Goal: Task Accomplishment & Management: Manage account settings

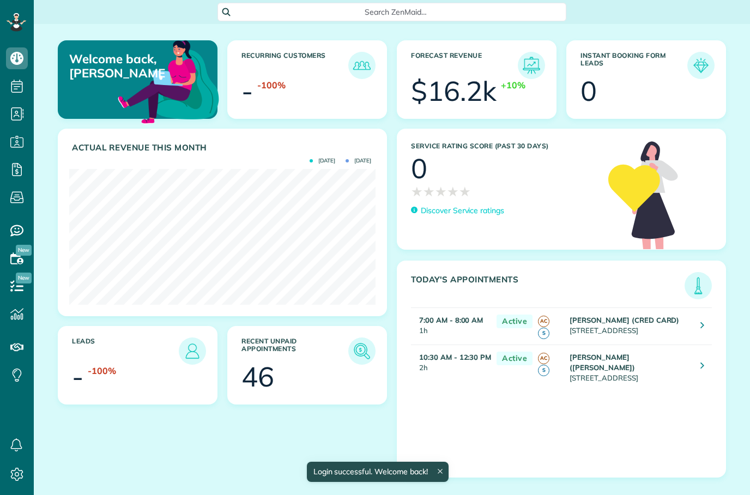
scroll to position [136, 306]
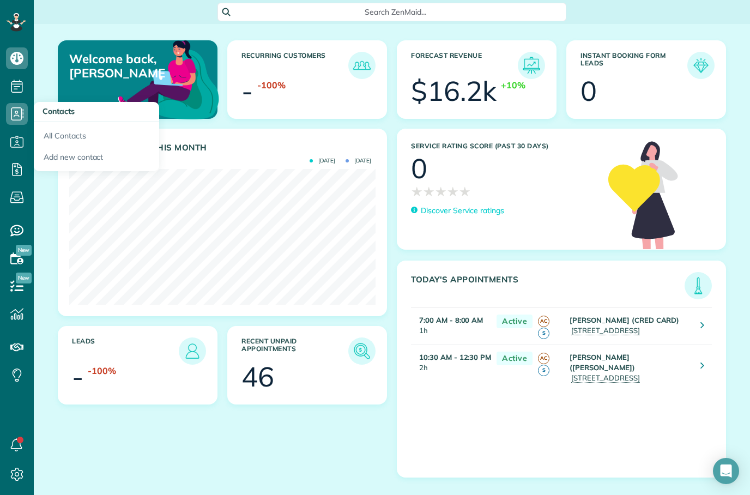
click at [16, 58] on use at bounding box center [16, 58] width 13 height 13
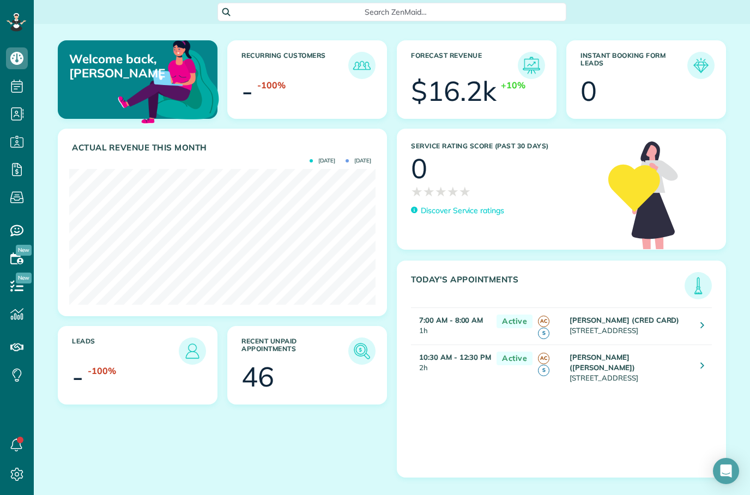
scroll to position [136, 306]
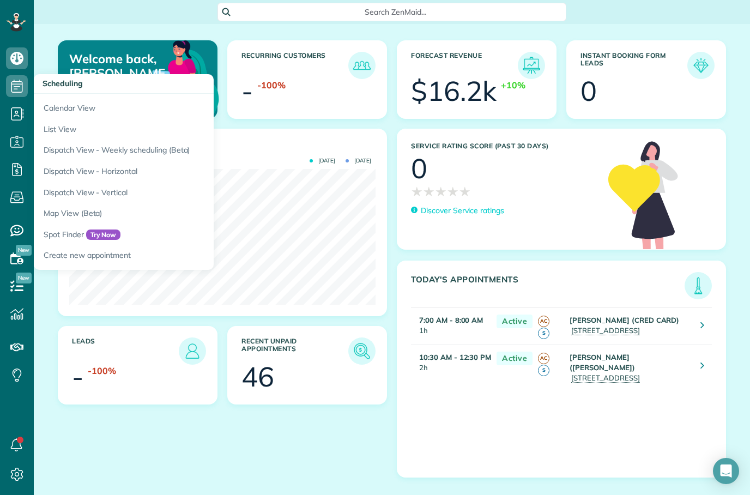
click at [88, 108] on link "Calendar View" at bounding box center [170, 106] width 273 height 25
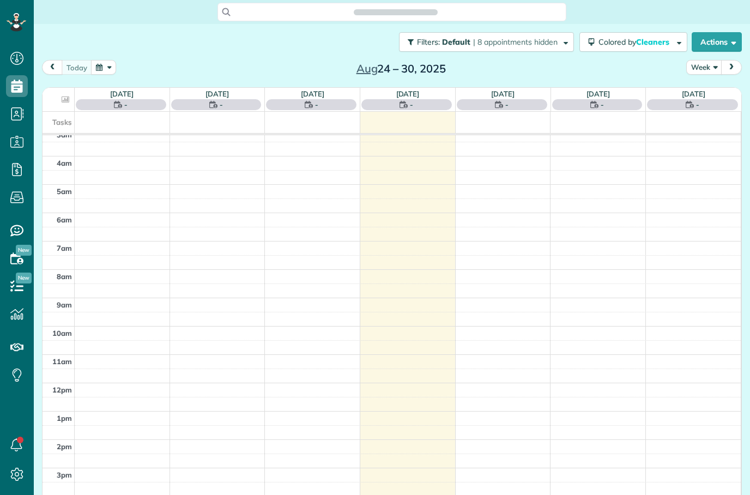
scroll to position [5, 5]
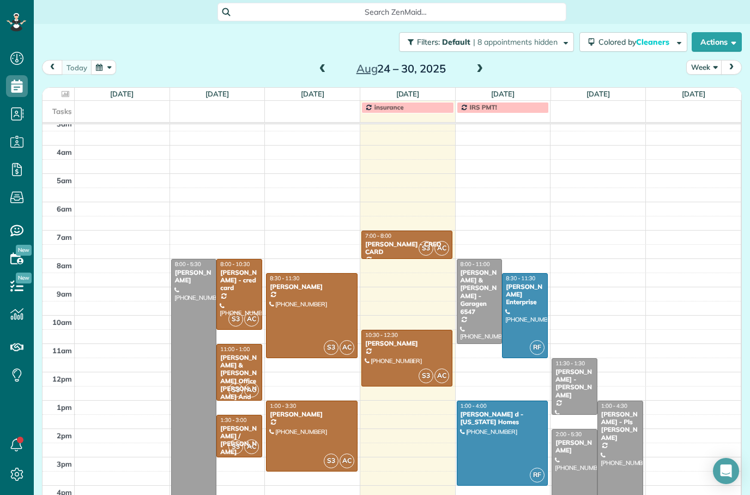
click at [319, 77] on span at bounding box center [323, 69] width 12 height 16
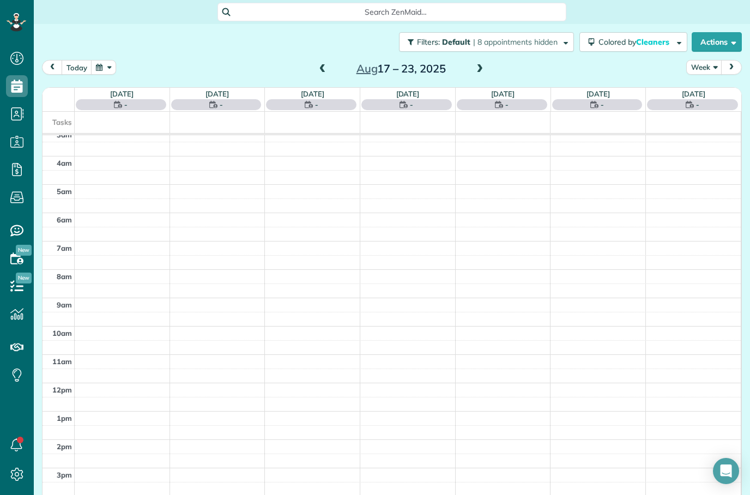
scroll to position [35, 0]
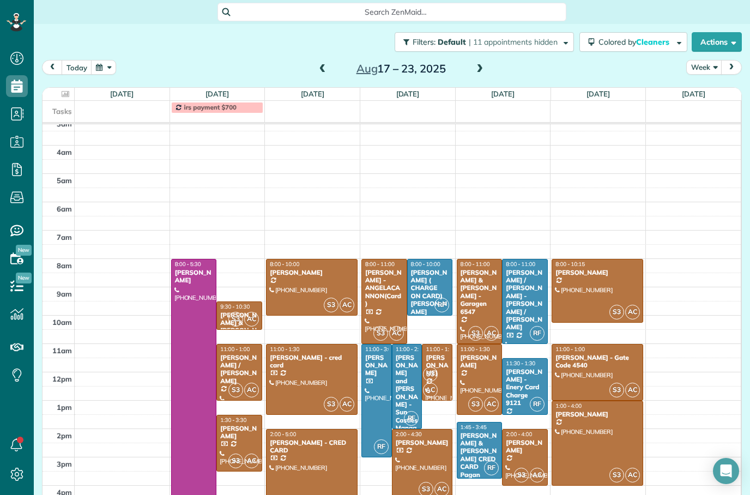
click at [383, 283] on div "[PERSON_NAME] - ANGELACANNON(Card)" at bounding box center [384, 288] width 39 height 39
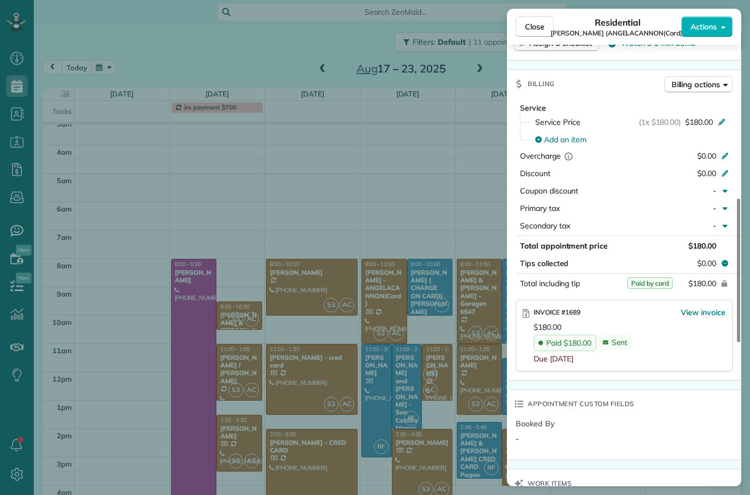
scroll to position [518, 0]
click at [544, 16] on button "Close" at bounding box center [535, 26] width 38 height 21
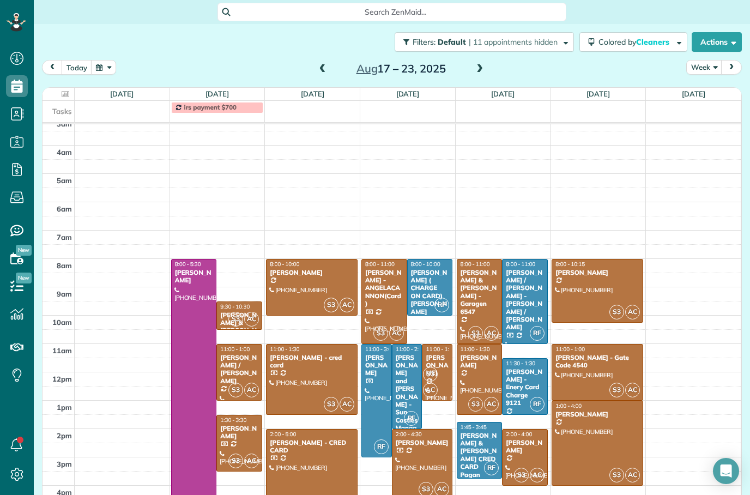
click at [445, 366] on div "[PERSON_NAME]" at bounding box center [437, 365] width 24 height 23
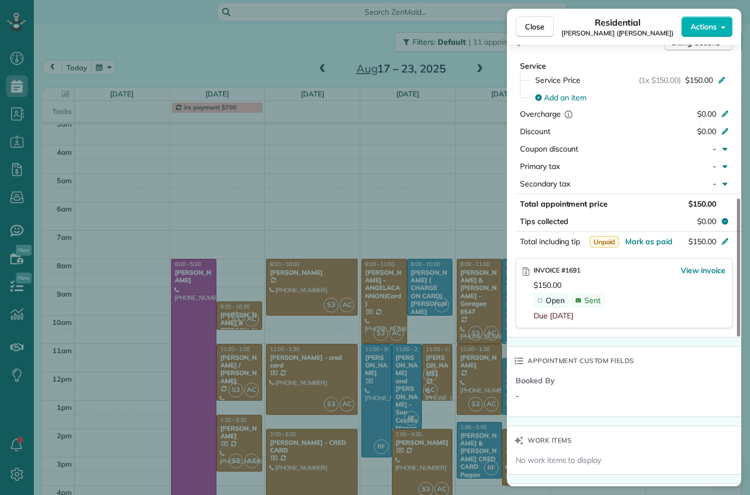
scroll to position [561, 0]
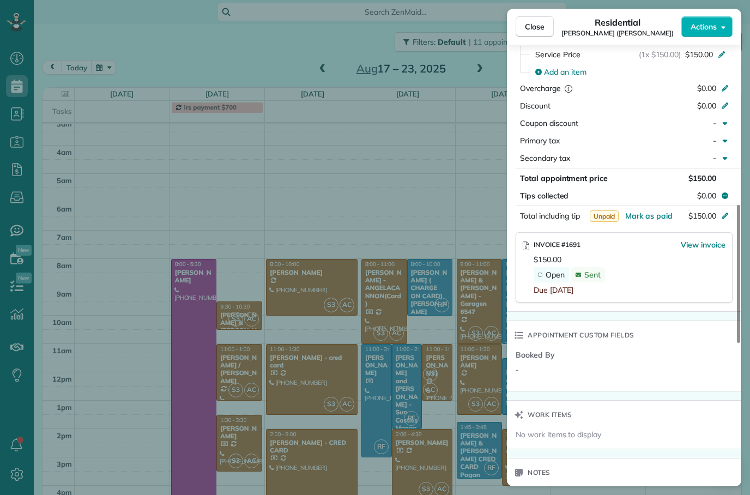
click at [435, 451] on div "Close Residential [PERSON_NAME] ([PERSON_NAME]) Actions Status Active [PERSON_N…" at bounding box center [375, 247] width 750 height 495
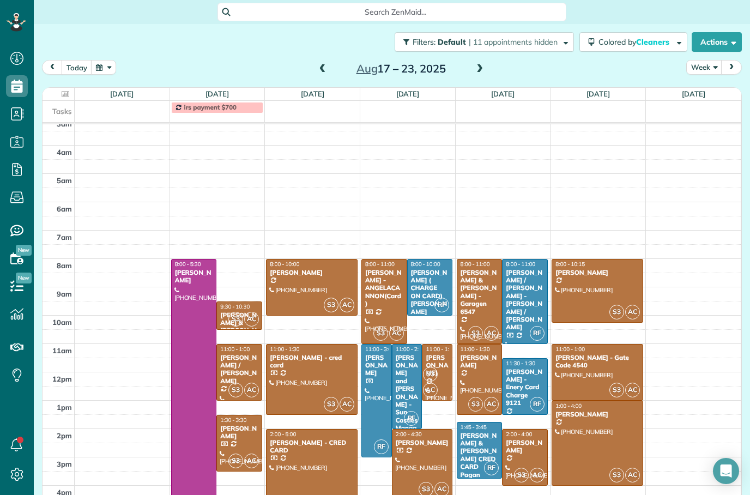
click at [430, 457] on div at bounding box center [423, 465] width 60 height 70
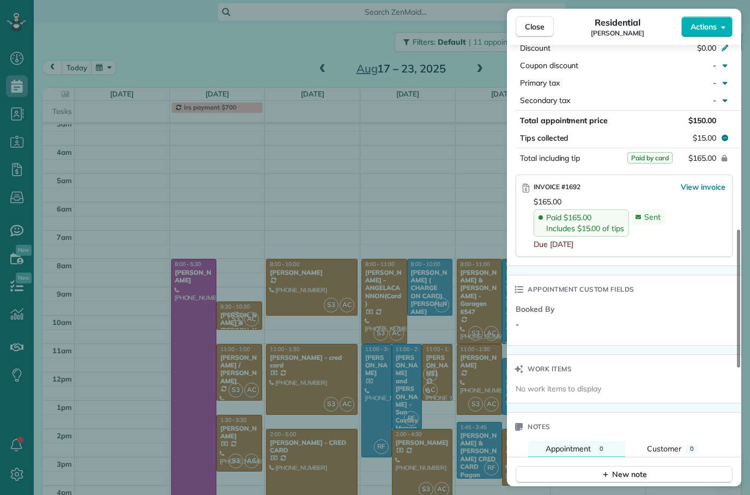
scroll to position [650, 0]
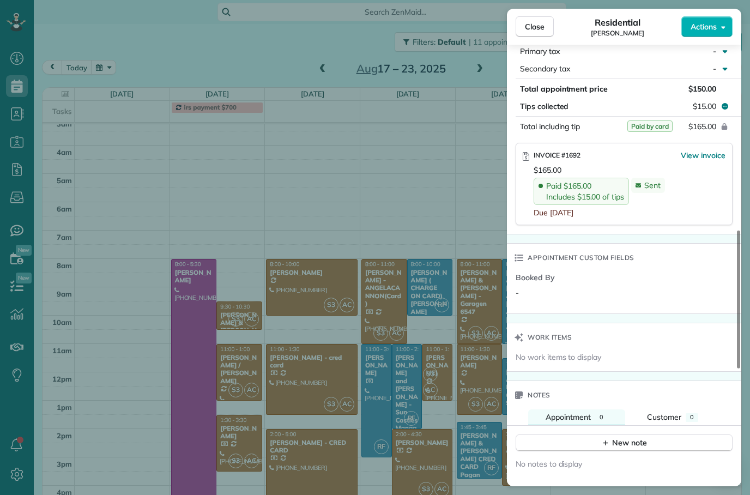
click at [409, 395] on div "Close Residential [PERSON_NAME] Actions Status Active [PERSON_NAME] · Open prof…" at bounding box center [375, 247] width 750 height 495
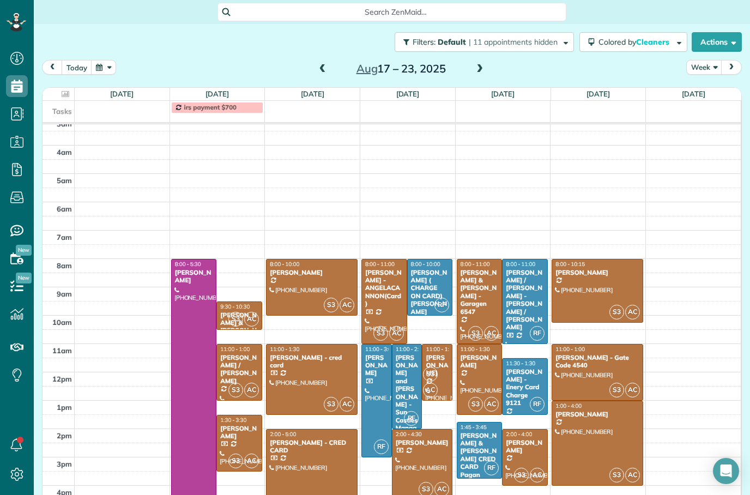
click at [482, 372] on div at bounding box center [479, 380] width 45 height 70
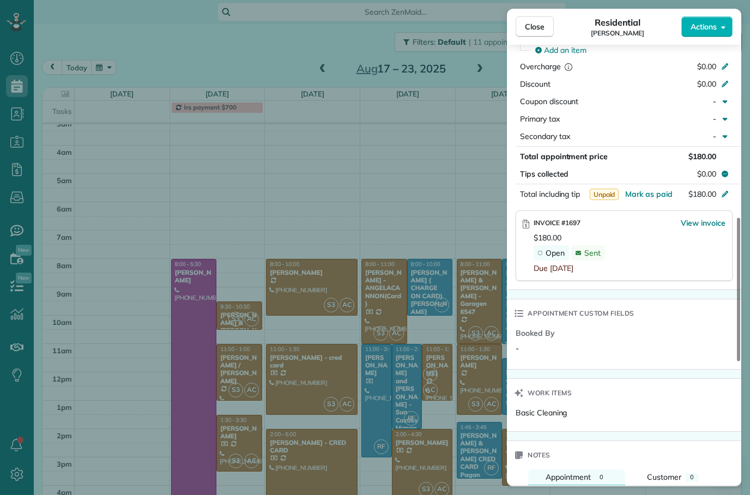
scroll to position [580, 0]
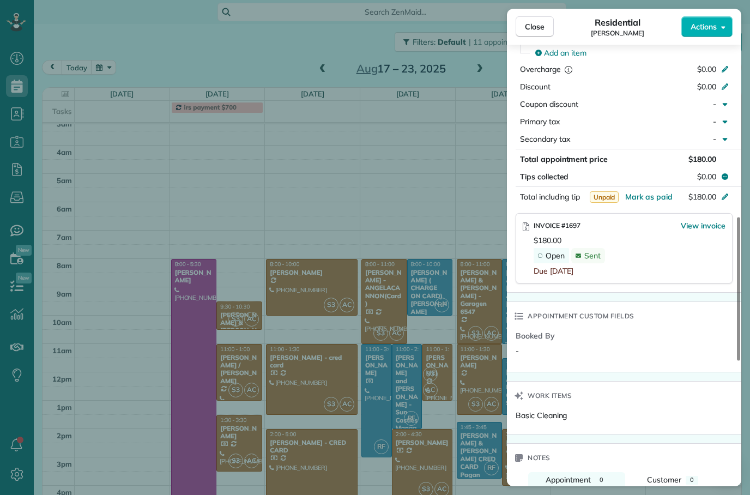
click at [540, 23] on span "Close" at bounding box center [535, 26] width 20 height 11
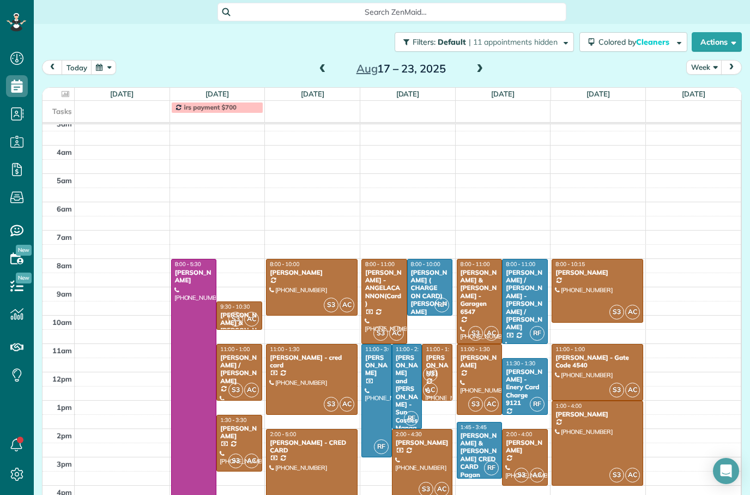
click at [527, 456] on div at bounding box center [525, 458] width 45 height 56
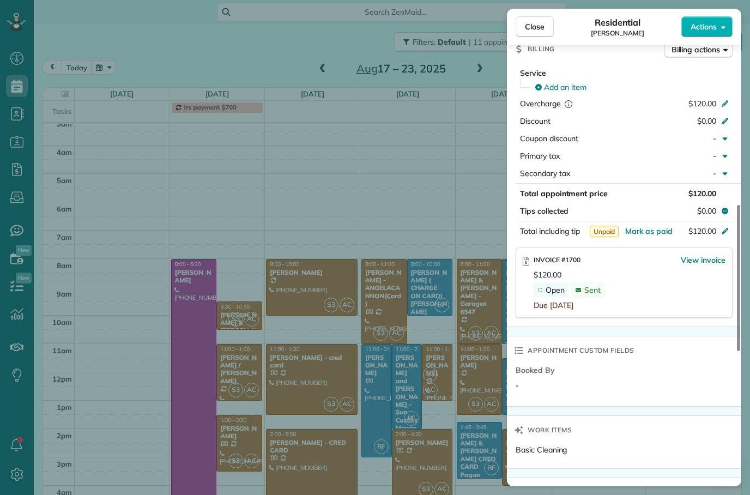
scroll to position [528, 0]
click at [636, 390] on div "Booked By -" at bounding box center [625, 381] width 219 height 35
click at [547, 23] on button "Close" at bounding box center [535, 26] width 38 height 21
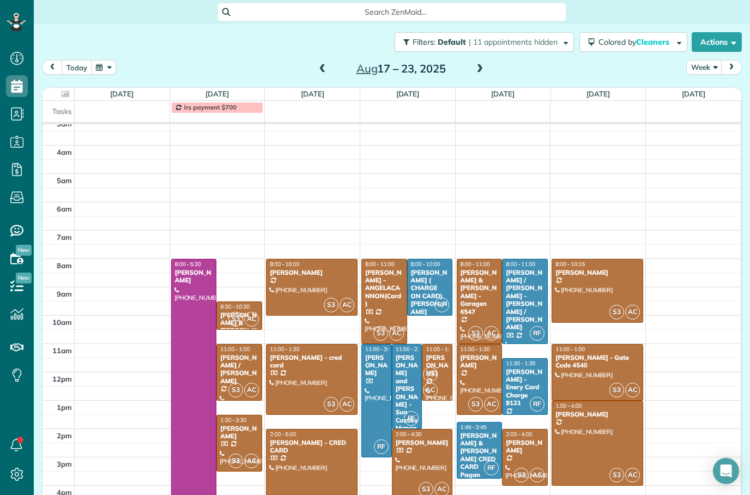
click at [628, 371] on div at bounding box center [597, 373] width 90 height 56
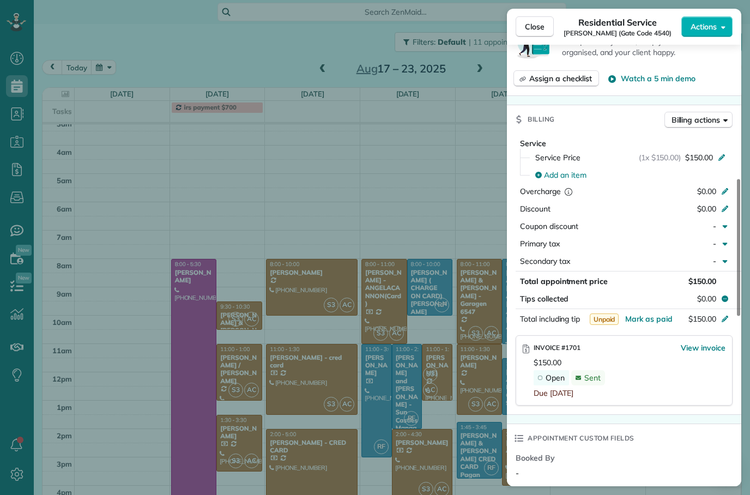
scroll to position [473, 0]
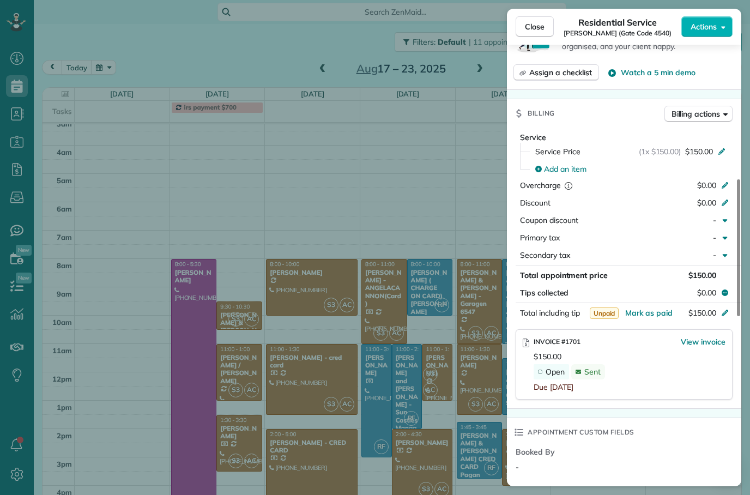
click at [665, 311] on span "Mark as paid" at bounding box center [648, 313] width 47 height 10
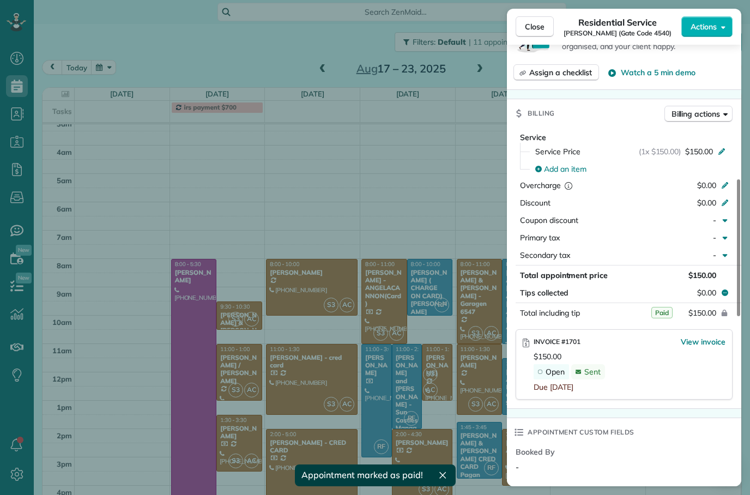
click at [718, 339] on span "View invoice" at bounding box center [703, 341] width 45 height 11
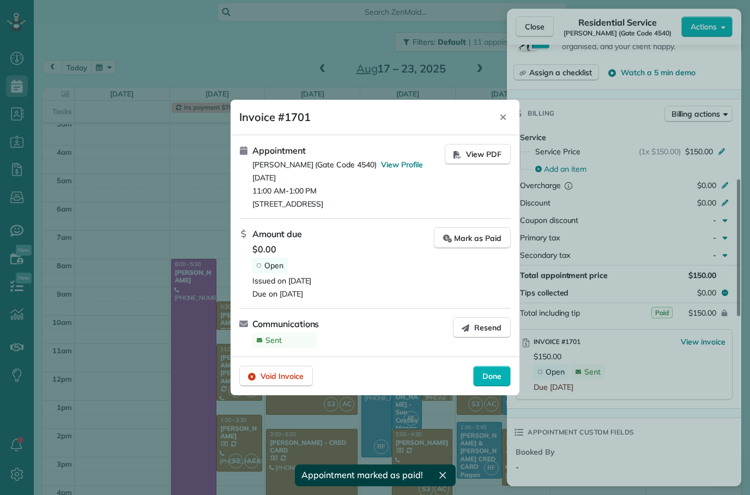
click at [489, 238] on div "Mark as Paid" at bounding box center [472, 237] width 58 height 11
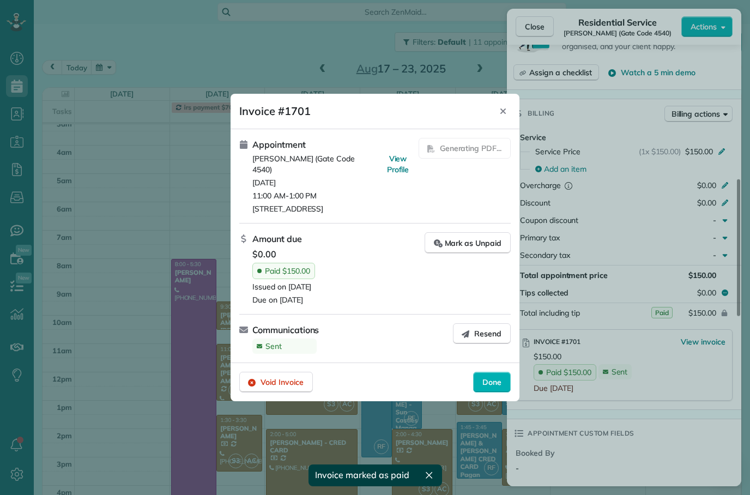
click at [496, 388] on div "Done" at bounding box center [492, 382] width 38 height 21
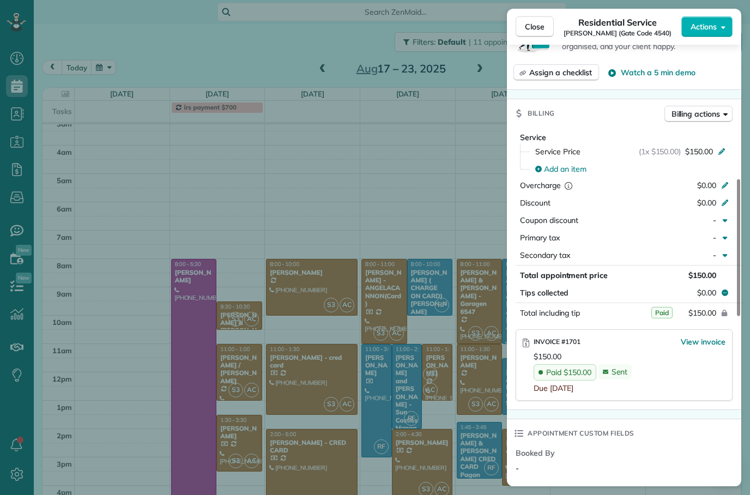
click at [540, 23] on span "Close" at bounding box center [535, 26] width 20 height 11
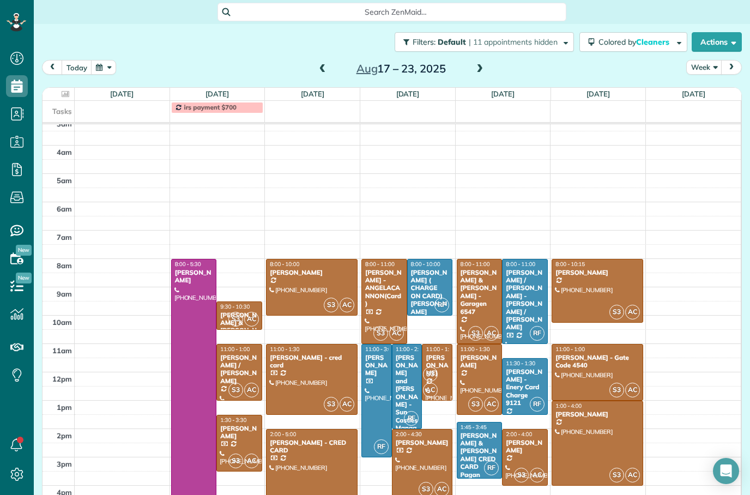
click at [592, 295] on div at bounding box center [597, 290] width 90 height 63
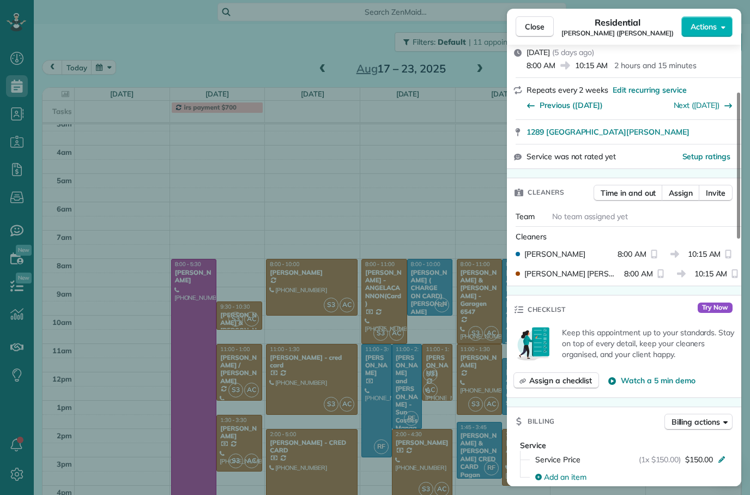
scroll to position [157, 0]
click at [543, 25] on span "Close" at bounding box center [535, 26] width 20 height 11
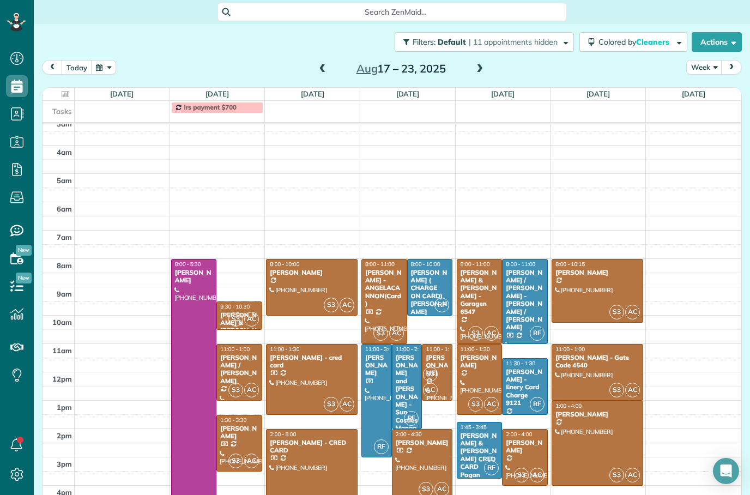
click at [334, 379] on div at bounding box center [312, 380] width 90 height 70
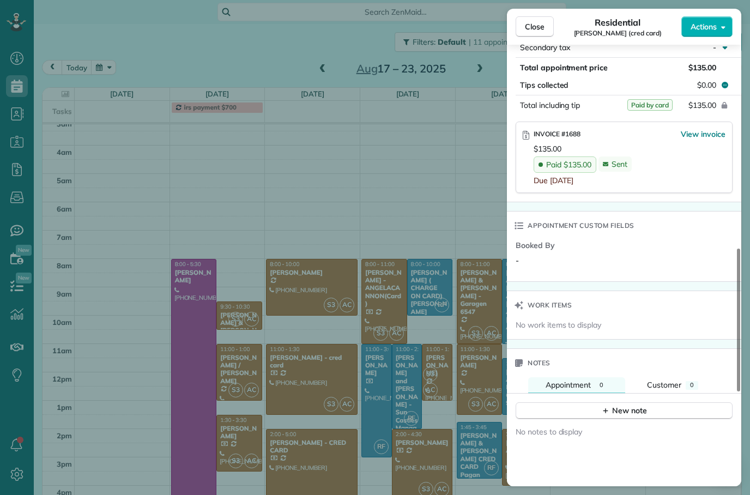
scroll to position [699, 0]
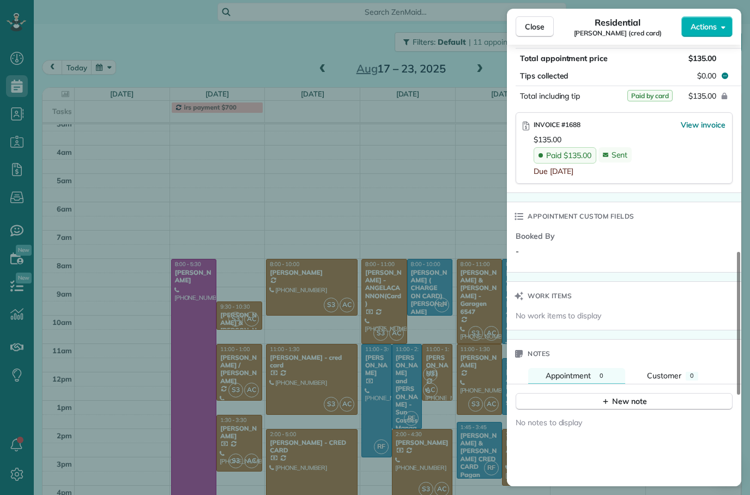
click at [539, 28] on span "Close" at bounding box center [535, 26] width 20 height 11
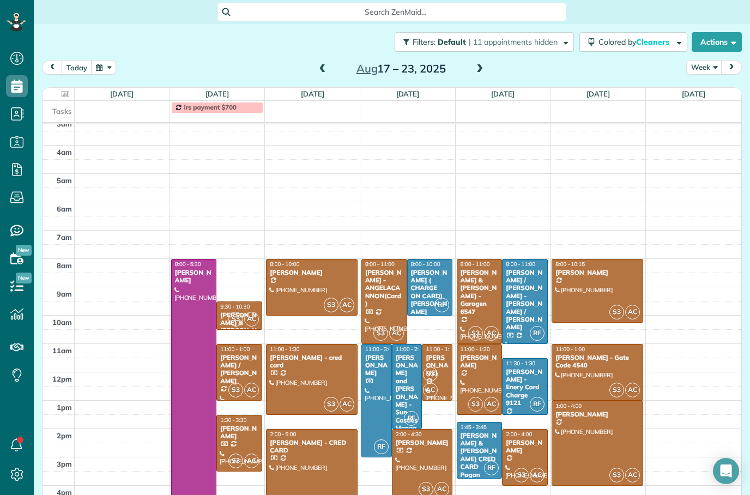
click at [337, 372] on div at bounding box center [312, 380] width 90 height 70
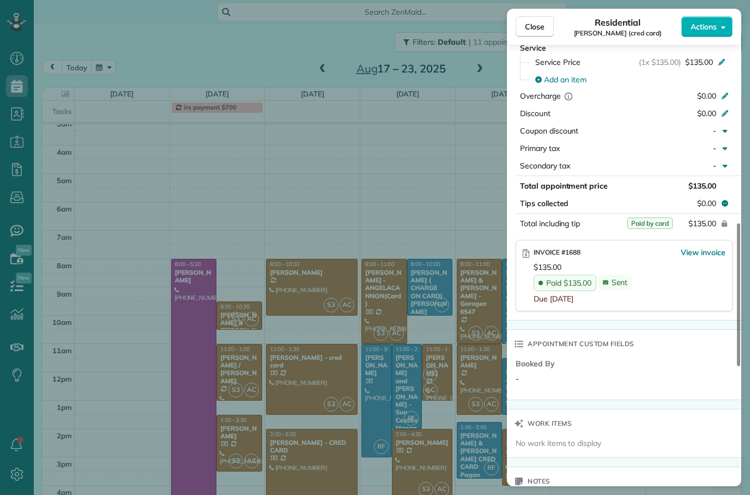
scroll to position [569, 0]
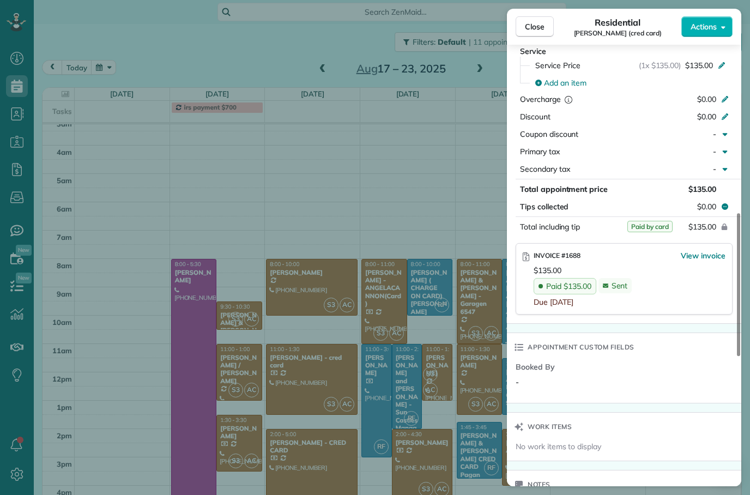
click at [542, 21] on span "Close" at bounding box center [535, 26] width 20 height 11
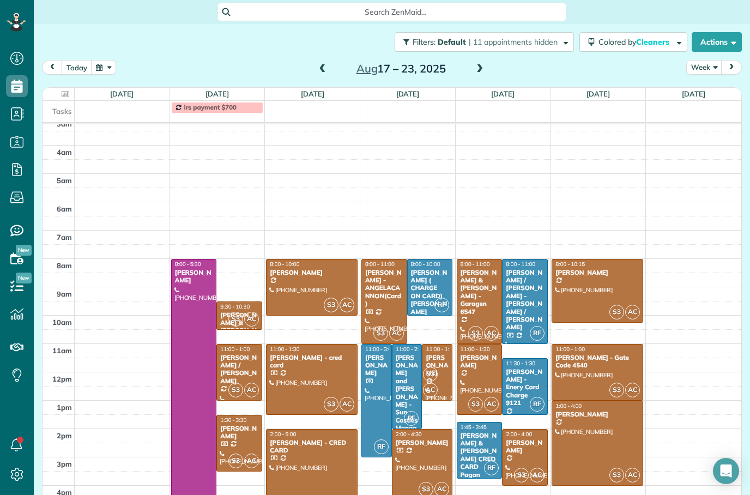
click at [75, 68] on button "today" at bounding box center [77, 67] width 31 height 15
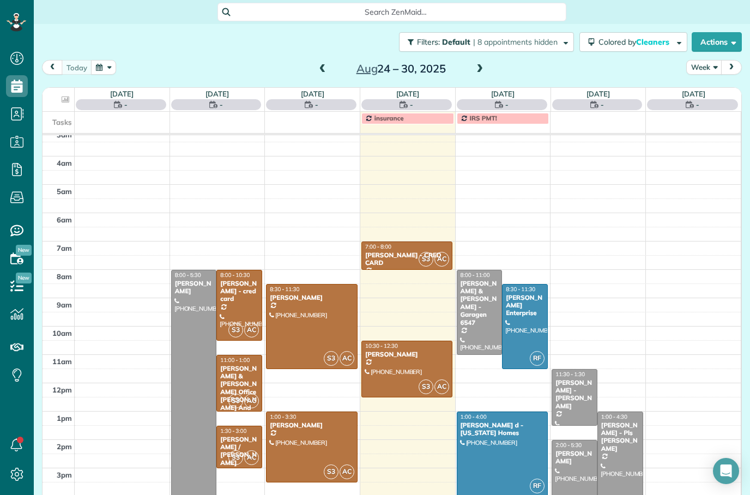
scroll to position [35, 0]
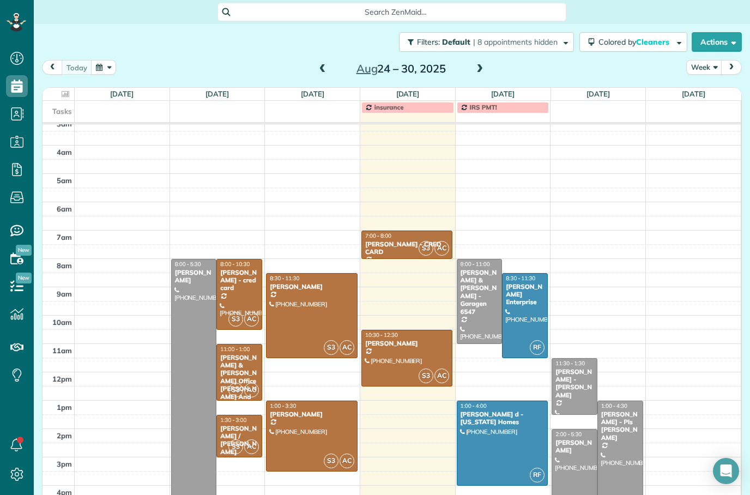
click at [242, 288] on div at bounding box center [239, 294] width 45 height 70
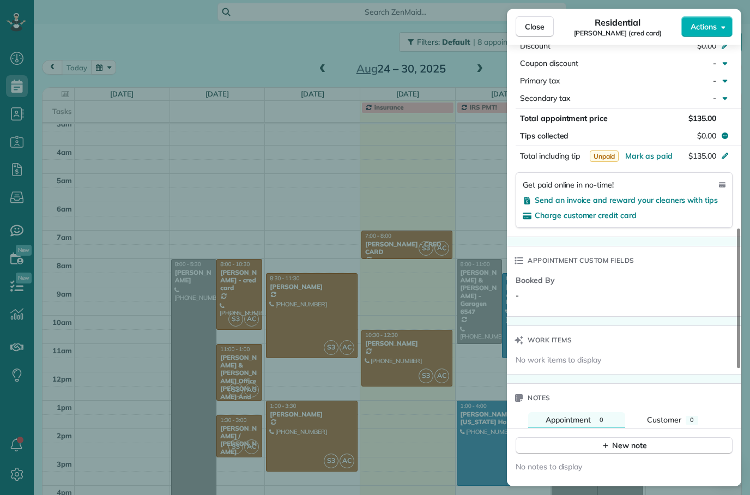
scroll to position [636, 0]
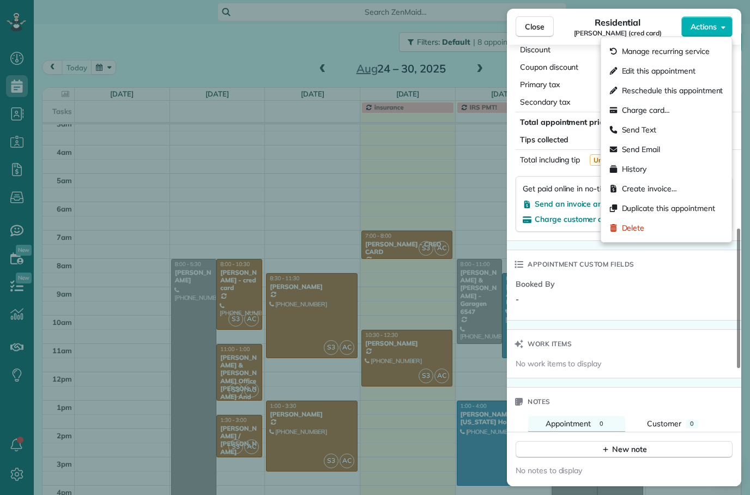
click at [647, 116] on div "Charge card…" at bounding box center [667, 110] width 122 height 20
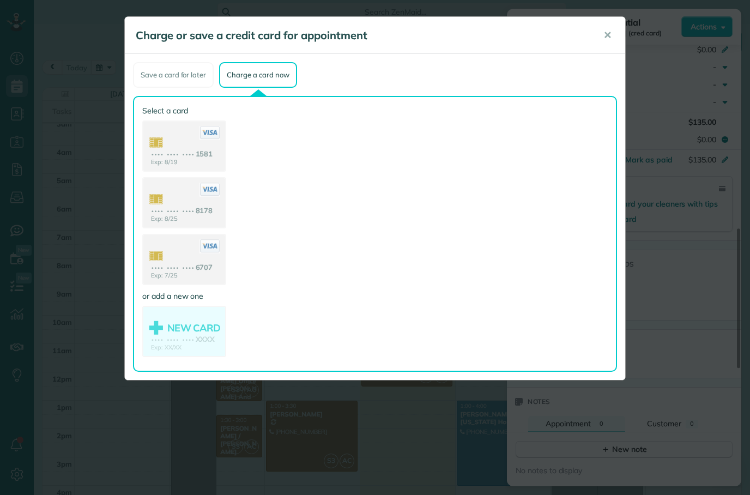
click at [210, 217] on use at bounding box center [184, 203] width 82 height 51
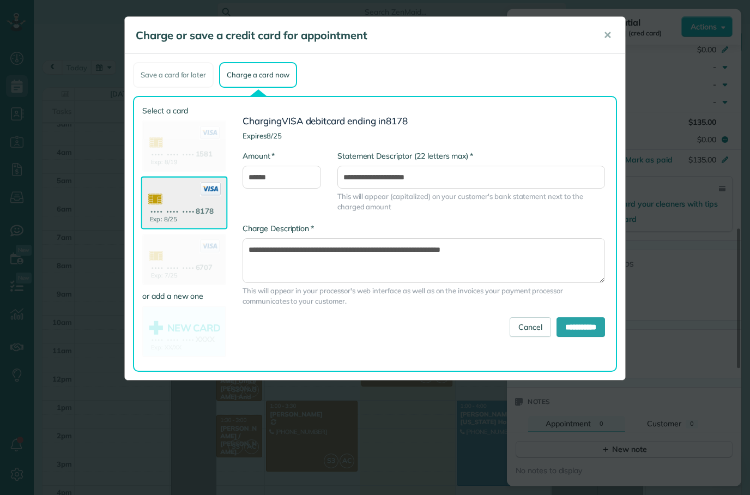
click at [581, 334] on input "**********" at bounding box center [581, 327] width 49 height 20
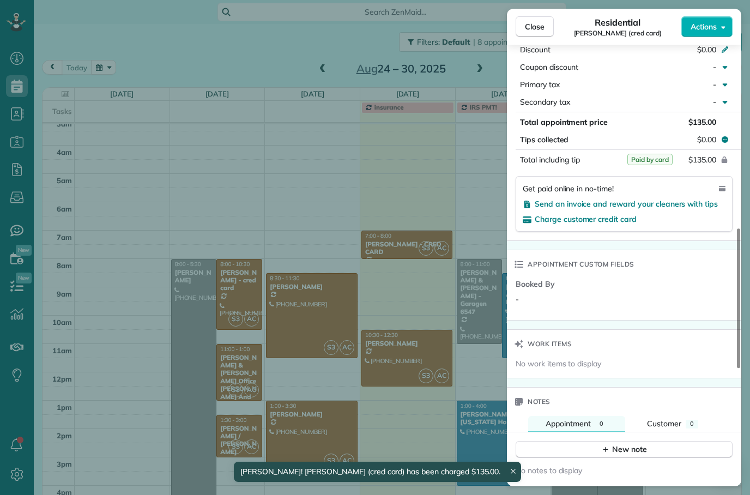
click at [546, 28] on button "Close" at bounding box center [535, 26] width 38 height 21
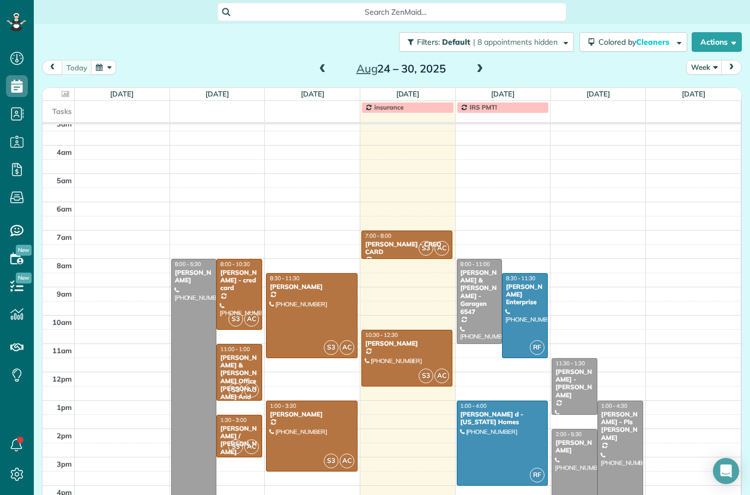
click at [328, 63] on span at bounding box center [323, 69] width 12 height 16
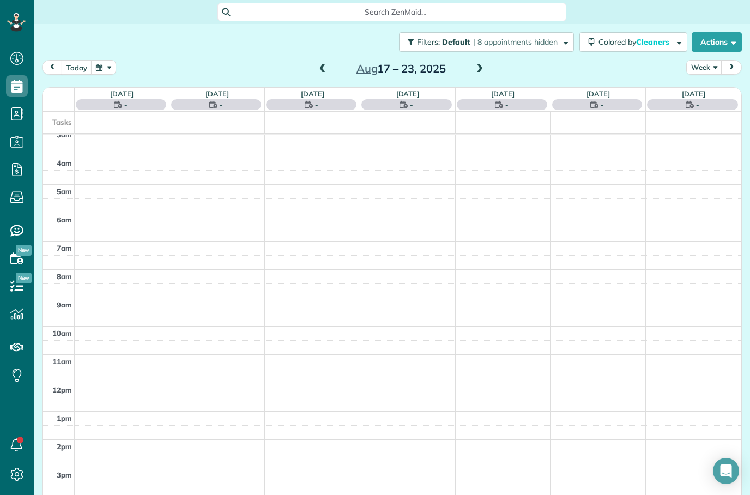
scroll to position [35, 0]
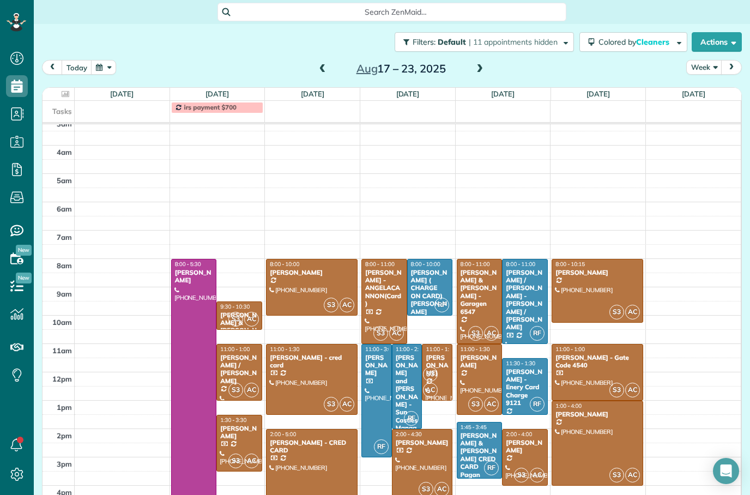
click at [313, 454] on div "[PERSON_NAME] - CRED CARD" at bounding box center [311, 447] width 85 height 16
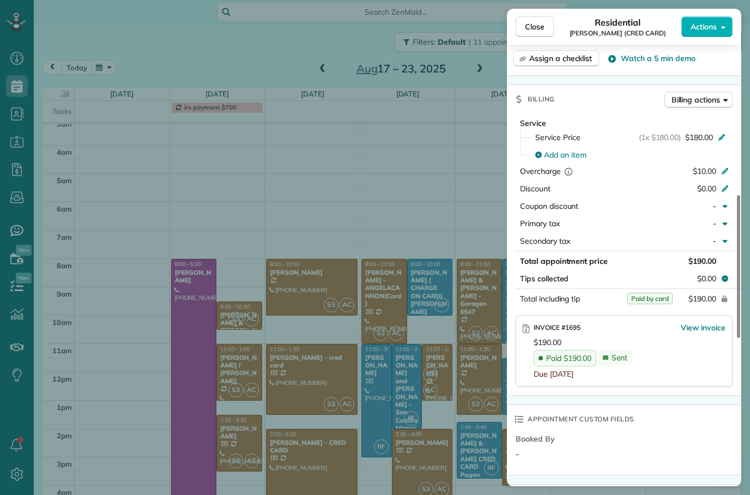
scroll to position [508, 0]
click at [547, 23] on button "Close" at bounding box center [535, 26] width 38 height 21
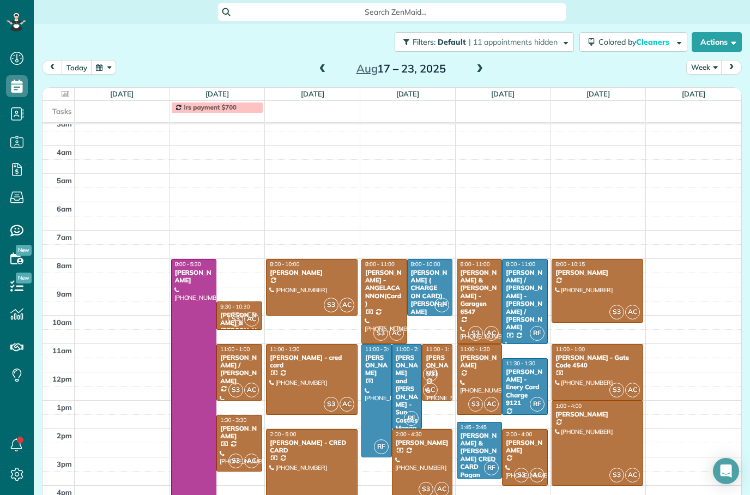
click at [79, 66] on button "today" at bounding box center [77, 67] width 31 height 15
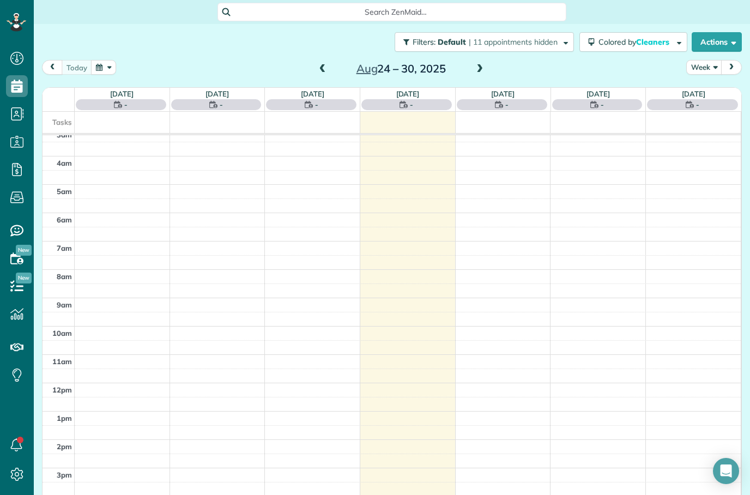
scroll to position [35, 0]
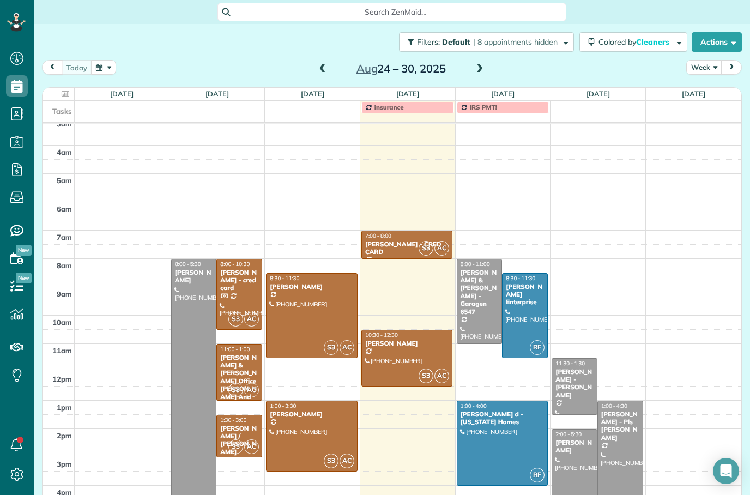
click at [390, 245] on div "[PERSON_NAME] - CRED CARD" at bounding box center [407, 248] width 85 height 16
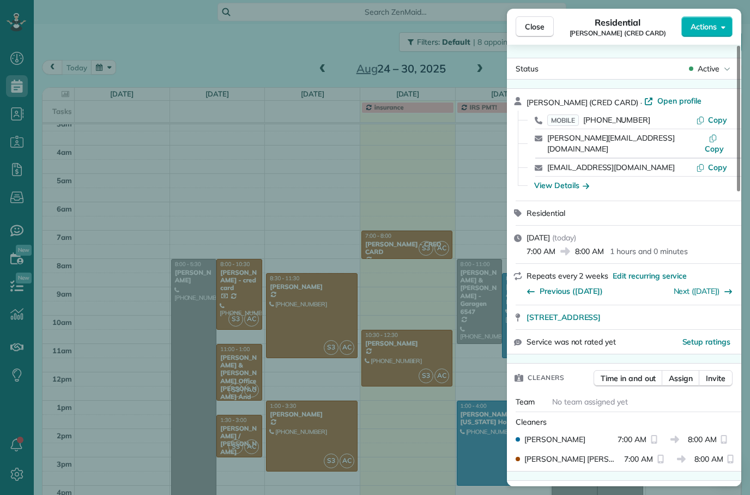
click at [539, 35] on button "Close" at bounding box center [535, 26] width 38 height 21
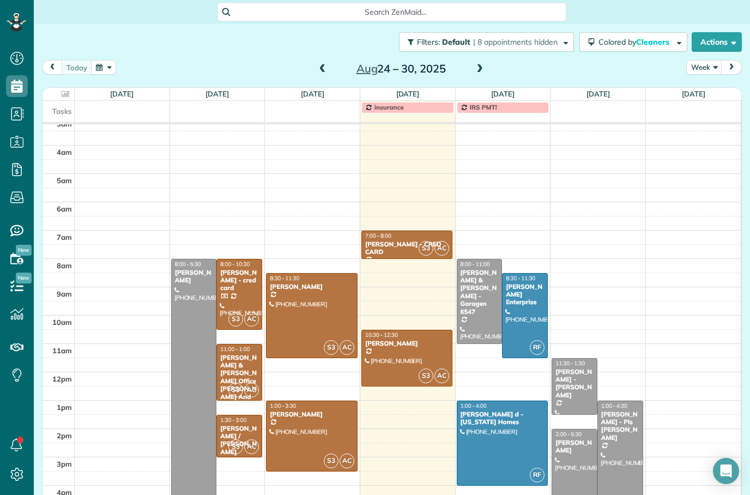
click at [507, 436] on div at bounding box center [502, 443] width 90 height 84
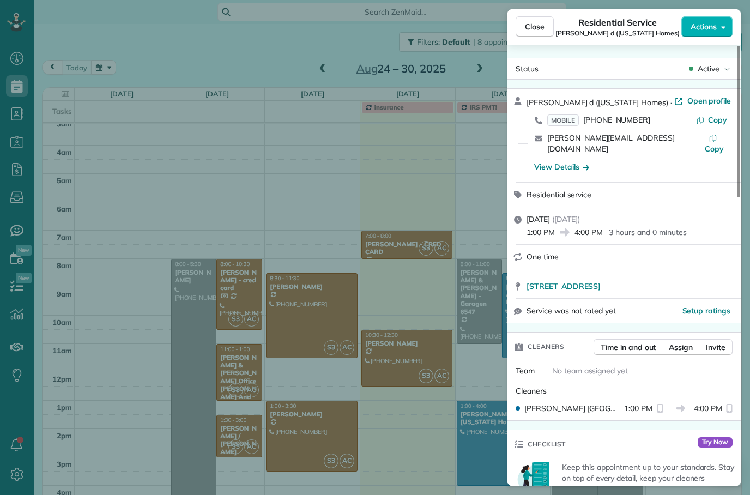
click at [544, 26] on span "Close" at bounding box center [535, 26] width 20 height 11
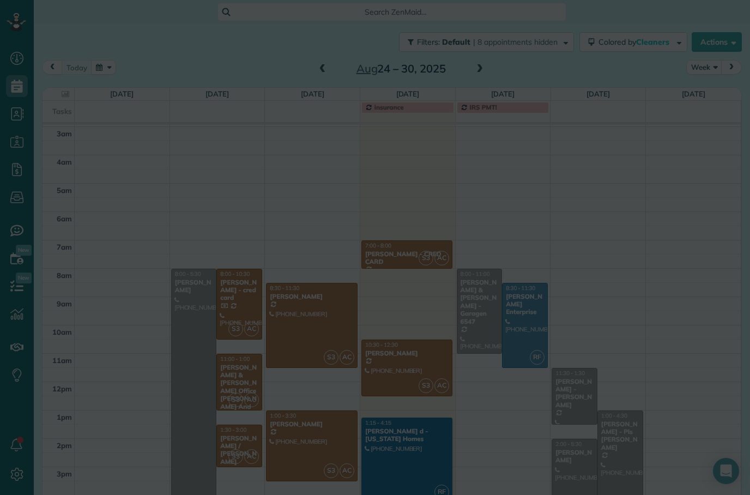
scroll to position [26, 0]
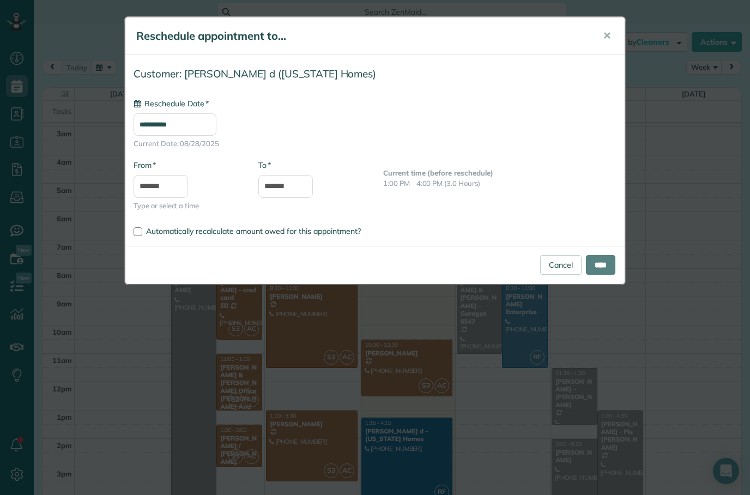
type input "**********"
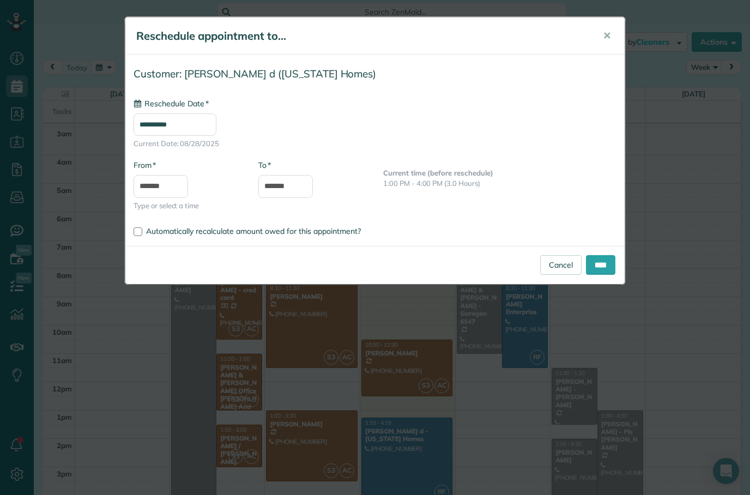
click at [611, 267] on input "****" at bounding box center [600, 265] width 29 height 20
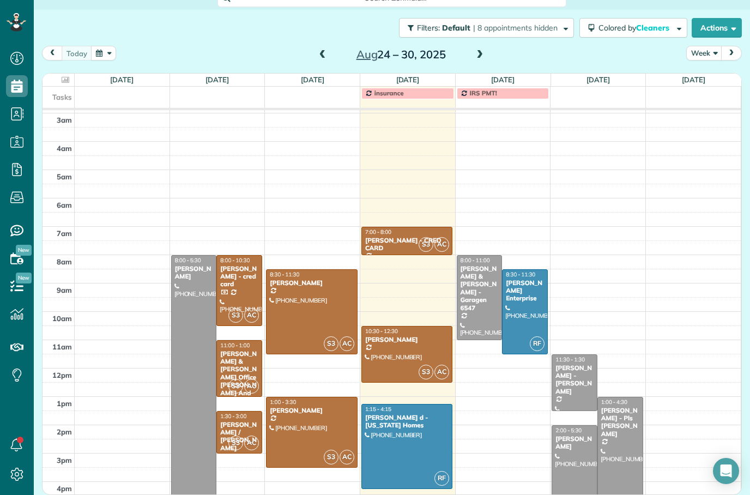
scroll to position [25, 0]
click at [412, 354] on div at bounding box center [407, 355] width 90 height 56
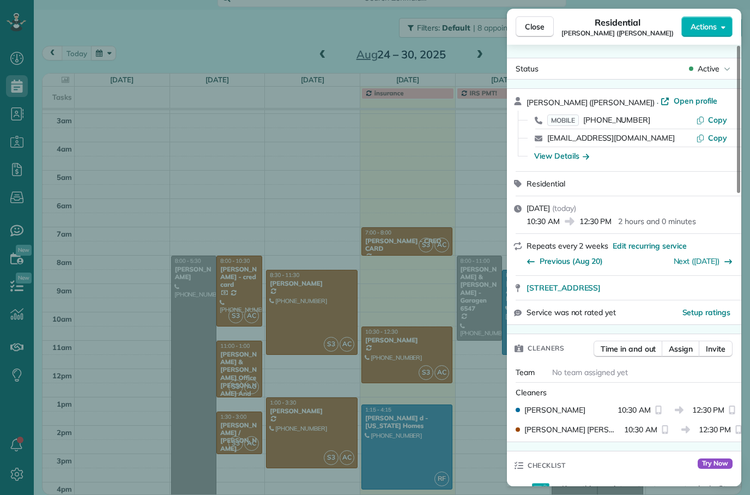
click at [542, 37] on button "Close" at bounding box center [535, 26] width 38 height 21
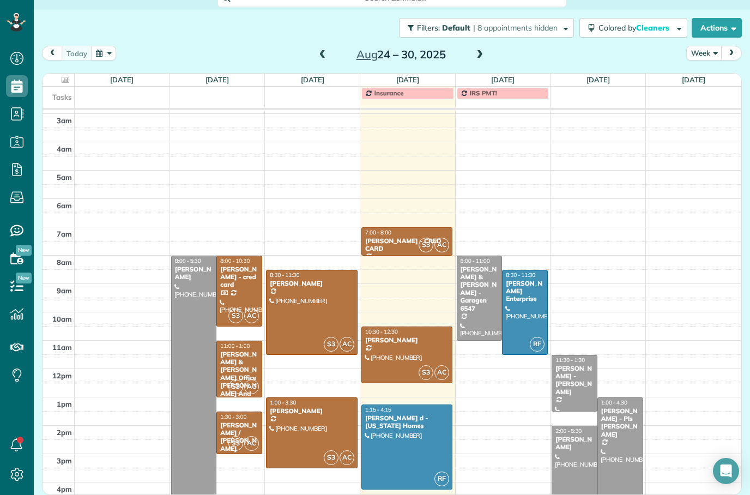
click at [419, 441] on div at bounding box center [407, 447] width 90 height 84
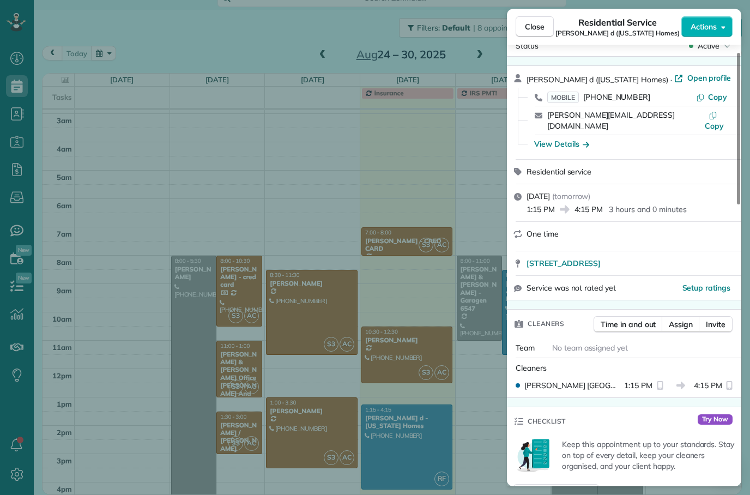
scroll to position [24, 0]
click at [681, 318] on span "Assign" at bounding box center [681, 323] width 24 height 11
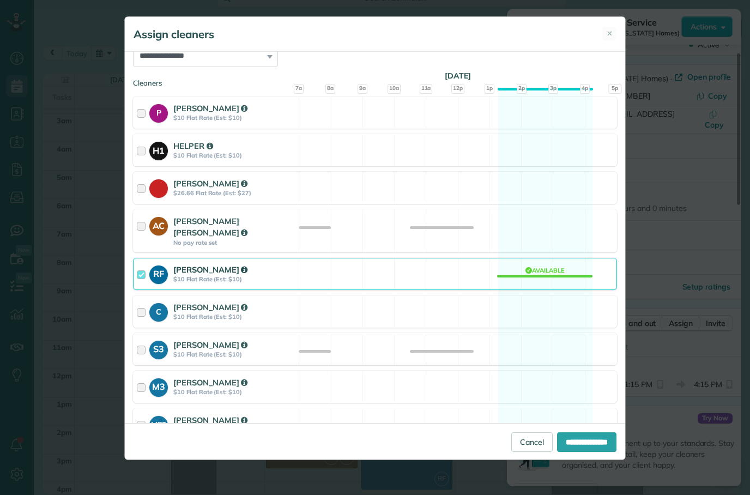
scroll to position [14, 0]
click at [283, 339] on div "[PERSON_NAME]" at bounding box center [234, 344] width 122 height 11
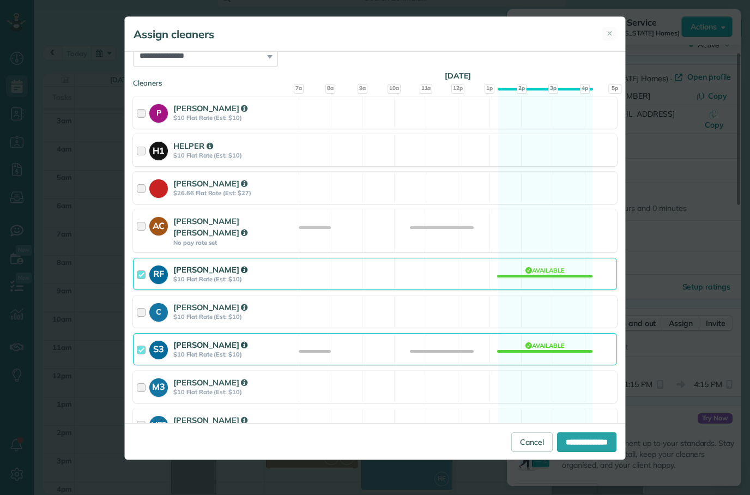
click at [331, 211] on div "AC [PERSON_NAME] [PERSON_NAME] No pay rate set Available" at bounding box center [375, 230] width 484 height 43
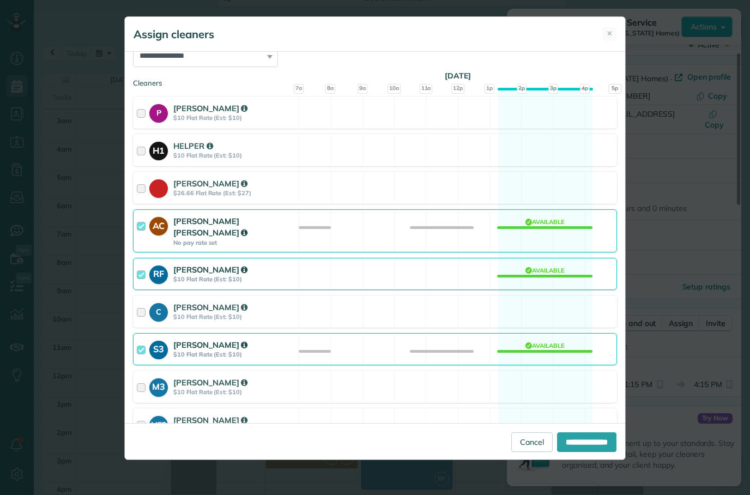
click at [285, 275] on strong "$10 Flat Rate (Est: $10)" at bounding box center [234, 279] width 122 height 8
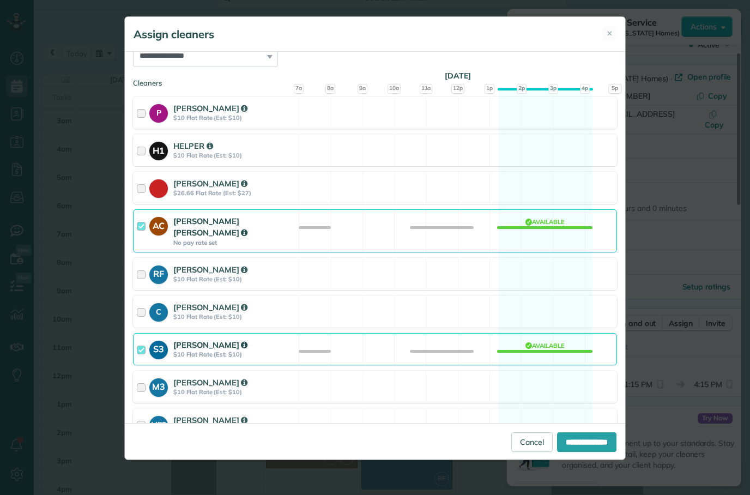
click at [568, 452] on input "**********" at bounding box center [586, 442] width 59 height 20
type input "**********"
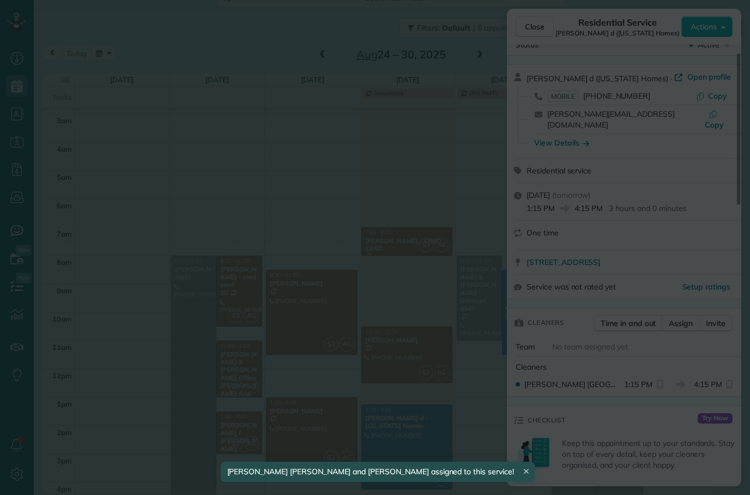
scroll to position [25, 0]
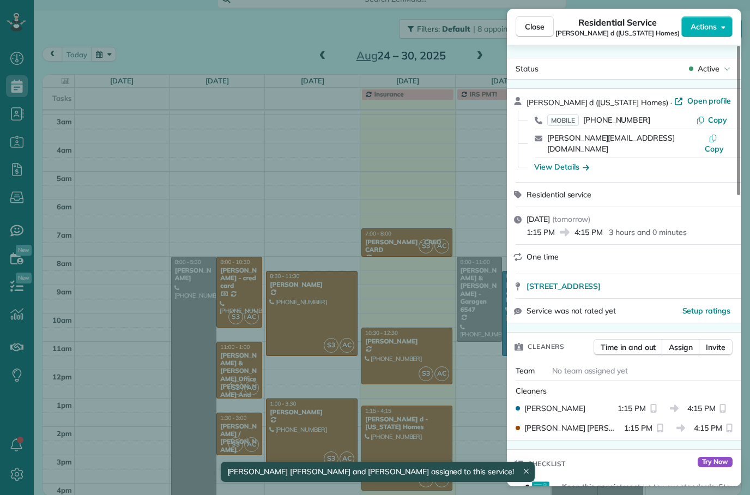
click at [543, 27] on span "Close" at bounding box center [535, 26] width 20 height 11
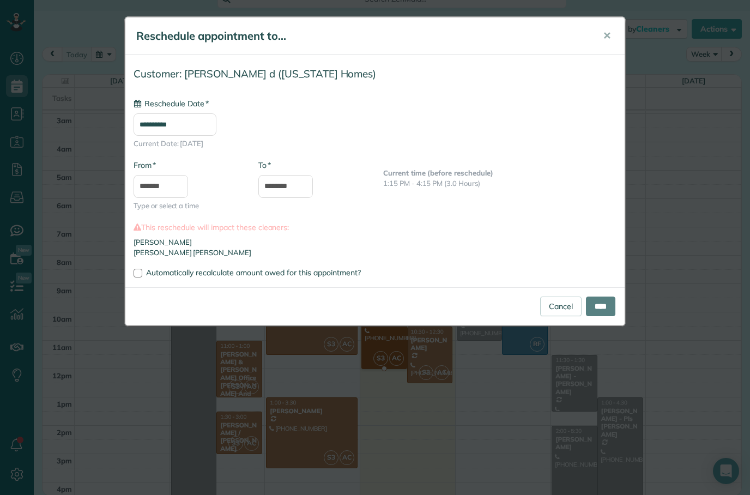
type input "**********"
click at [605, 306] on input "****" at bounding box center [600, 307] width 29 height 20
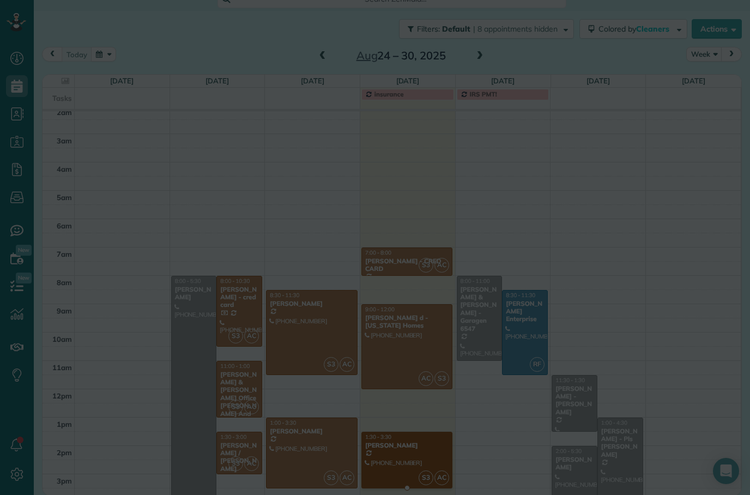
scroll to position [5, 0]
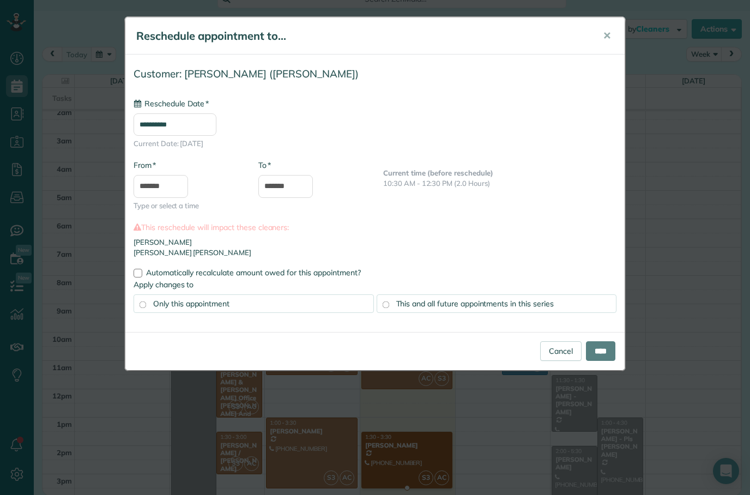
type input "**********"
click at [597, 352] on input "****" at bounding box center [600, 351] width 29 height 20
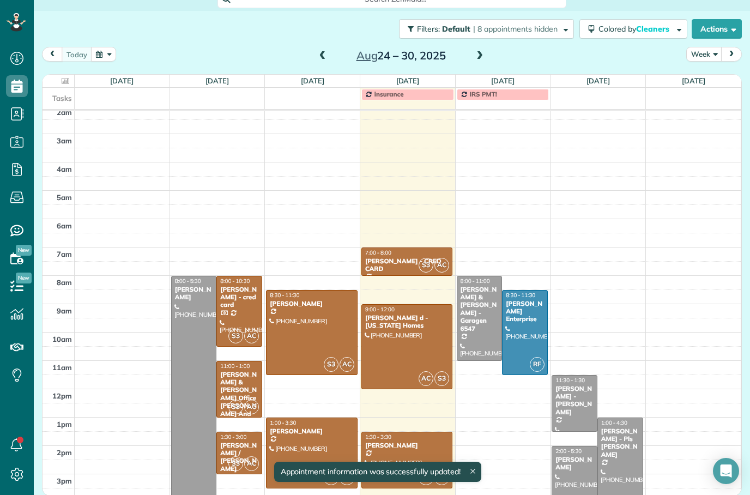
click at [442, 351] on div at bounding box center [407, 347] width 90 height 84
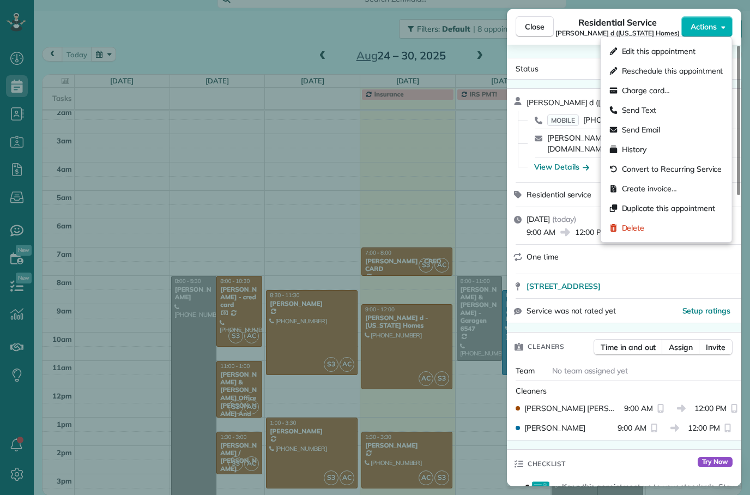
click at [680, 58] on div "Edit this appointment" at bounding box center [667, 51] width 122 height 20
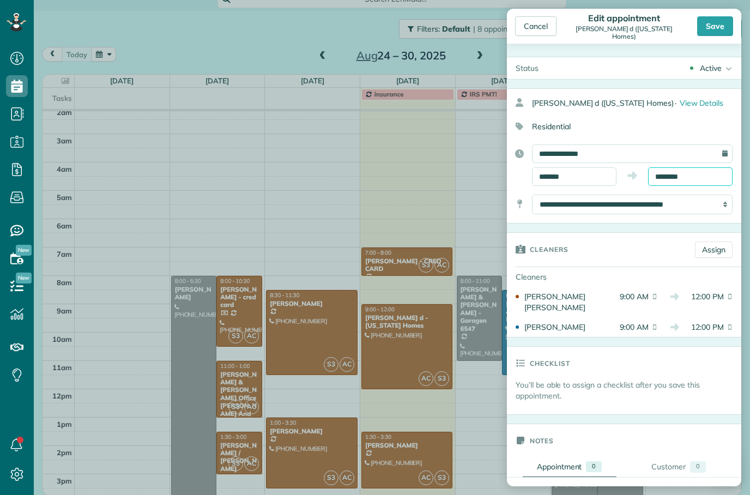
click at [701, 177] on input "********" at bounding box center [690, 176] width 85 height 19
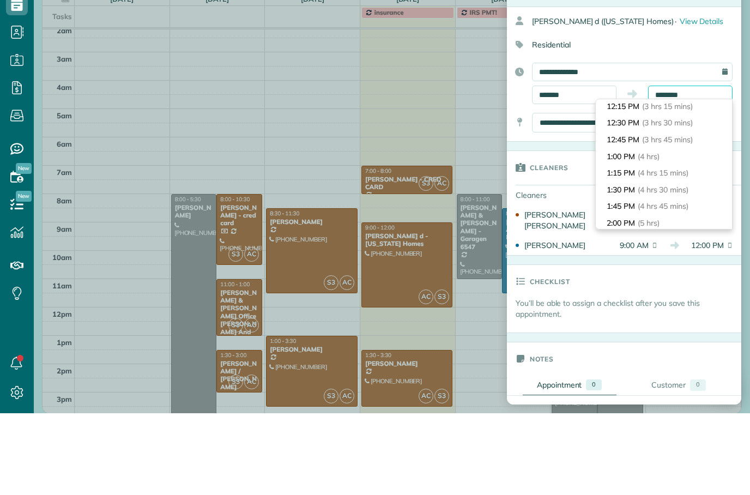
scroll to position [228, 0]
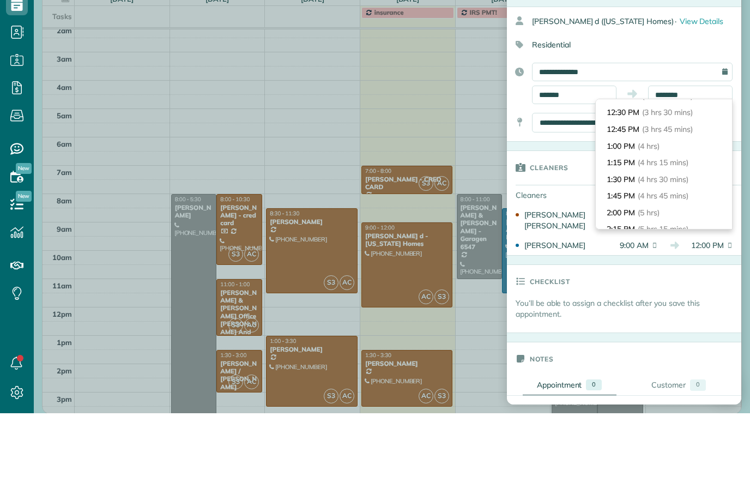
click at [674, 220] on li "1:00 PM (4 hrs)" at bounding box center [664, 228] width 136 height 17
type input "*******"
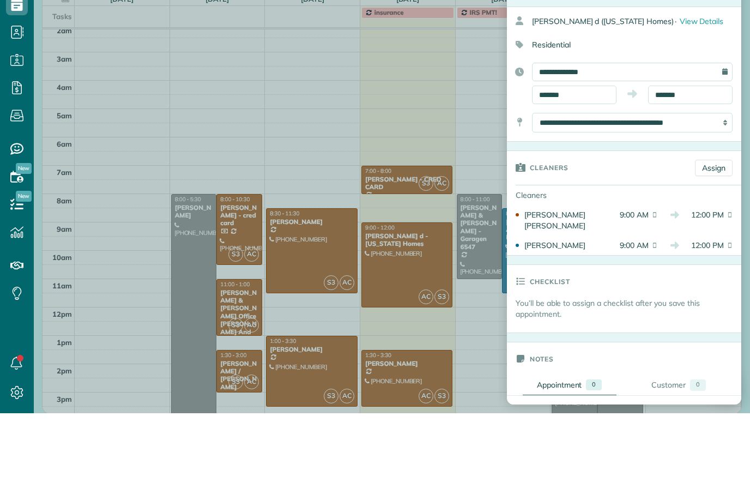
click at [666, 233] on div "Cleaners" at bounding box center [596, 249] width 179 height 33
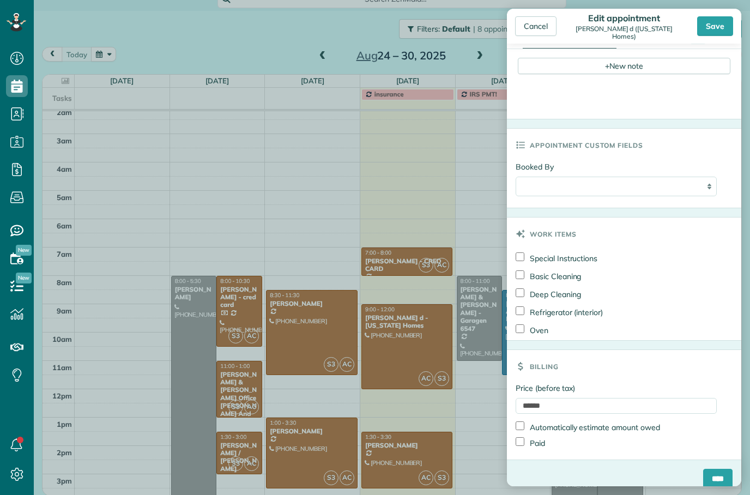
scroll to position [428, 0]
click at [713, 469] on input "****" at bounding box center [717, 479] width 29 height 20
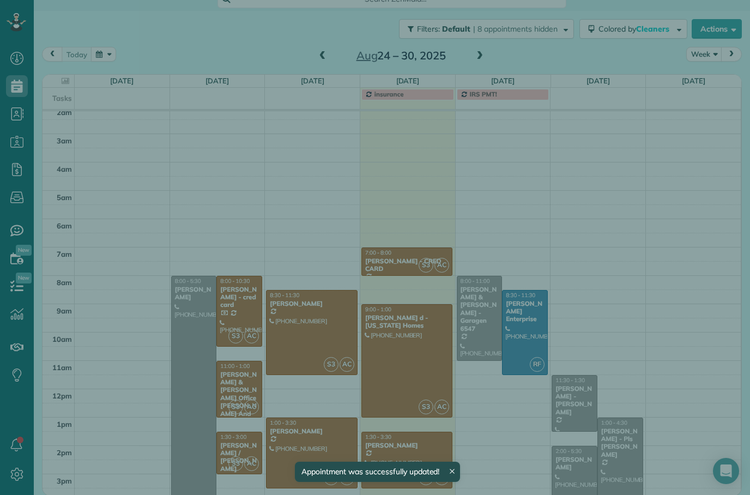
scroll to position [5, 0]
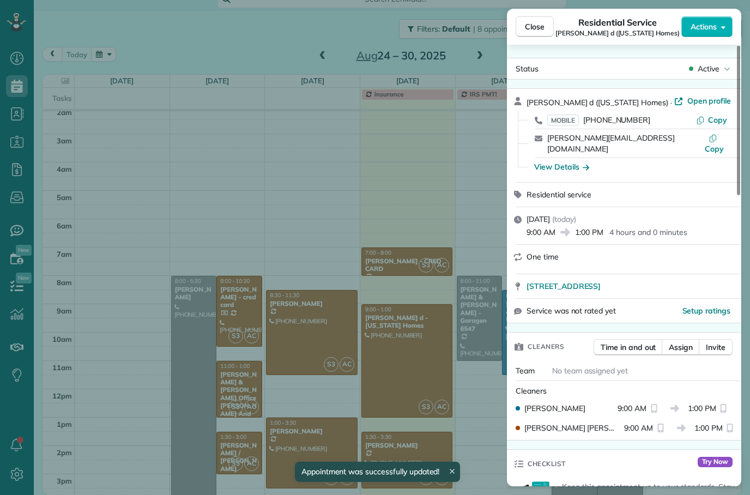
click at [539, 25] on span "Close" at bounding box center [535, 26] width 20 height 11
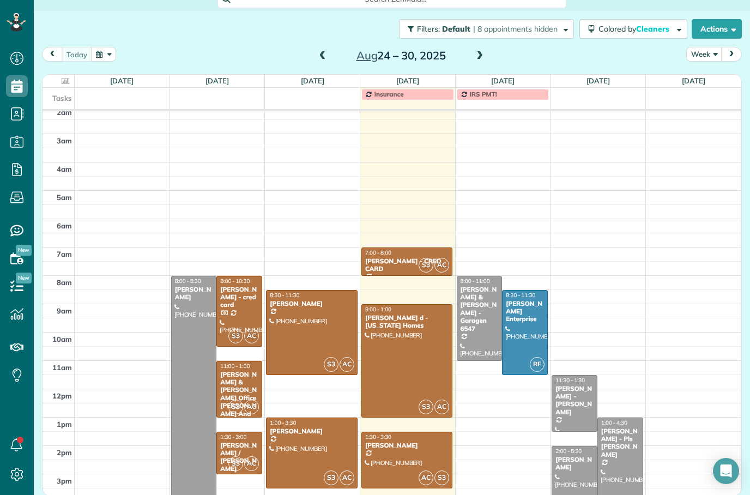
click at [442, 333] on div at bounding box center [407, 361] width 90 height 112
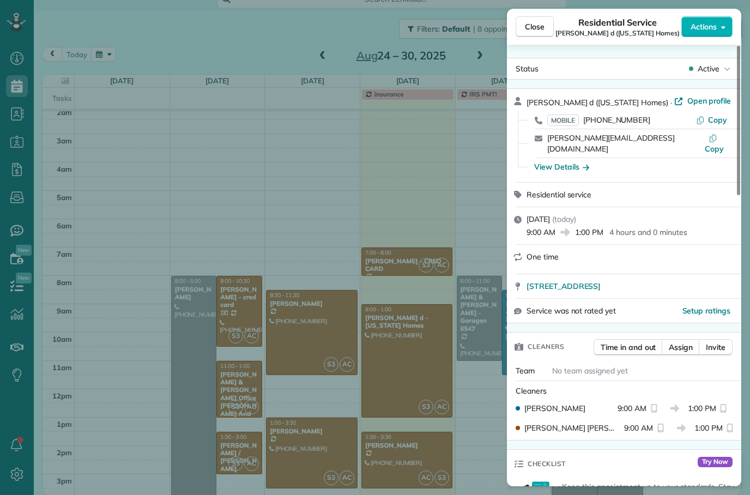
click at [431, 414] on div "Close Residential Service [PERSON_NAME] d ([US_STATE] Homes) Actions Status Act…" at bounding box center [375, 247] width 750 height 495
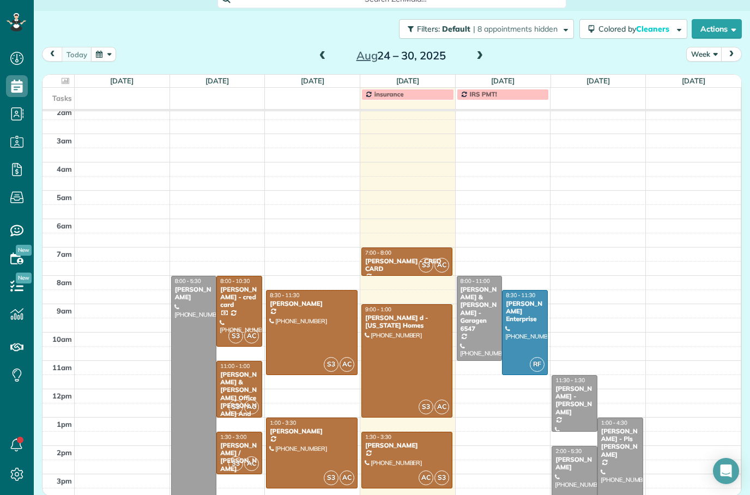
click at [430, 432] on div at bounding box center [407, 460] width 90 height 56
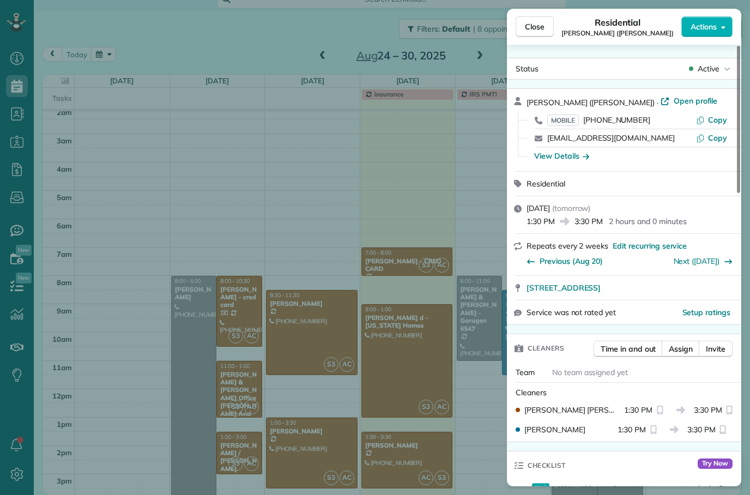
click at [396, 221] on div "Close Residential [PERSON_NAME] ([PERSON_NAME]) Actions Status Active [PERSON_N…" at bounding box center [375, 247] width 750 height 495
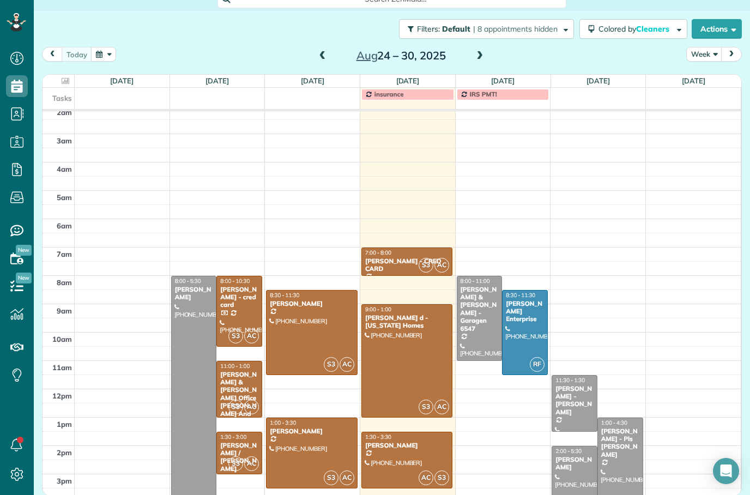
click at [418, 326] on div at bounding box center [407, 361] width 90 height 112
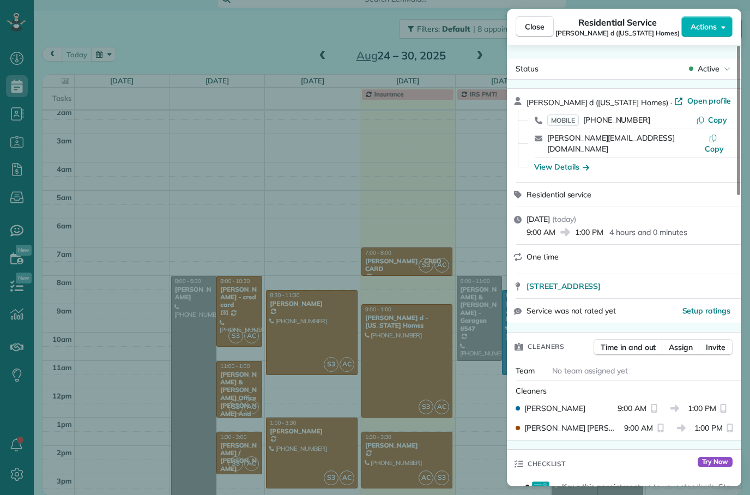
click at [540, 27] on span "Close" at bounding box center [535, 26] width 20 height 11
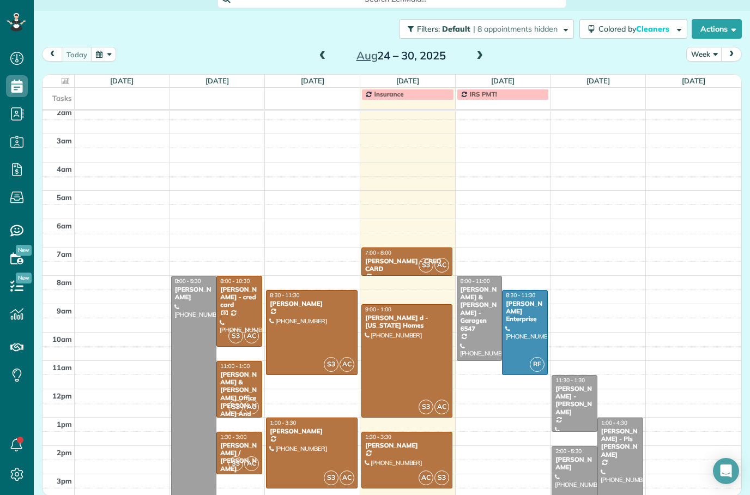
click at [410, 257] on div "[PERSON_NAME] - CRED CARD" at bounding box center [407, 265] width 85 height 16
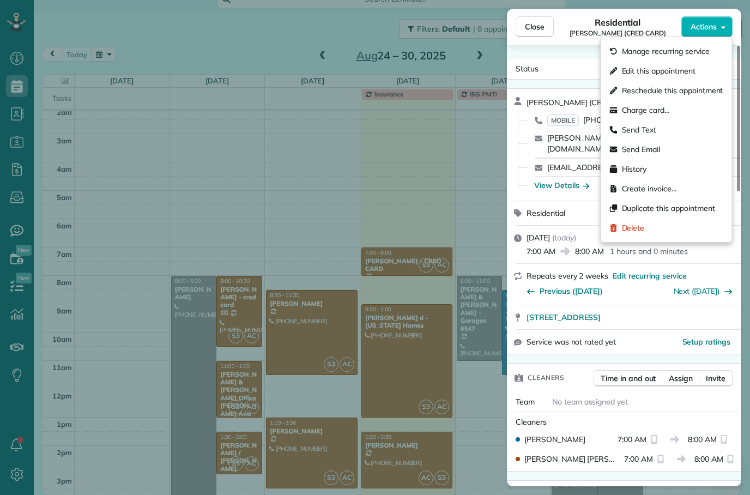
click at [660, 139] on div "Send Text" at bounding box center [667, 130] width 122 height 20
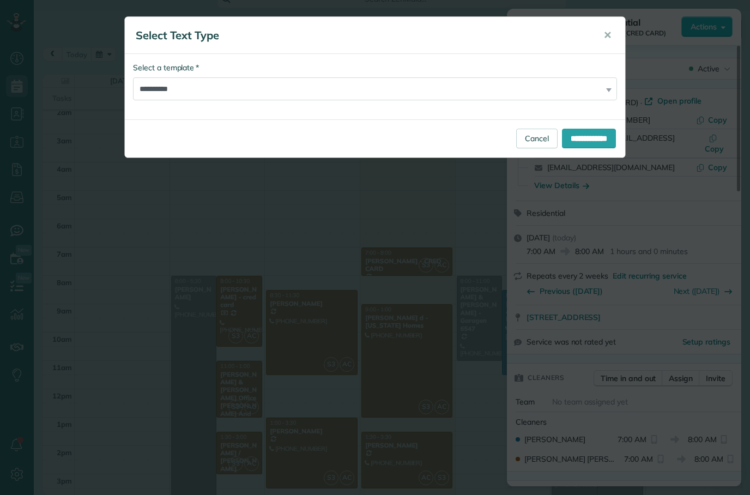
click at [584, 145] on input "**********" at bounding box center [589, 139] width 54 height 20
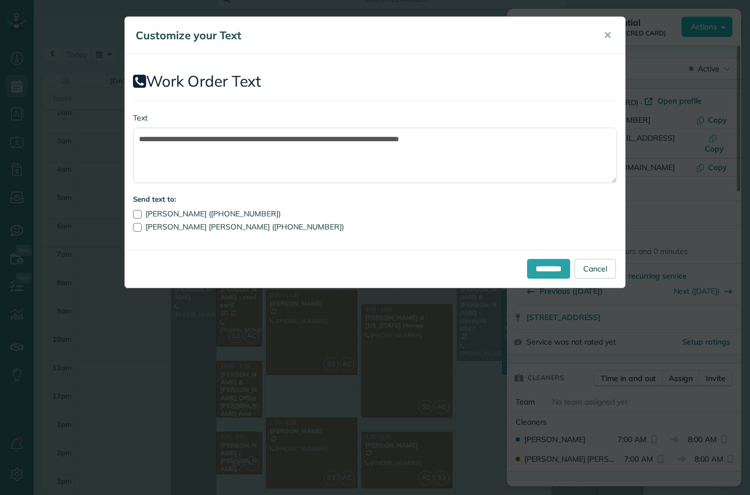
click at [539, 273] on input "*********" at bounding box center [548, 269] width 43 height 20
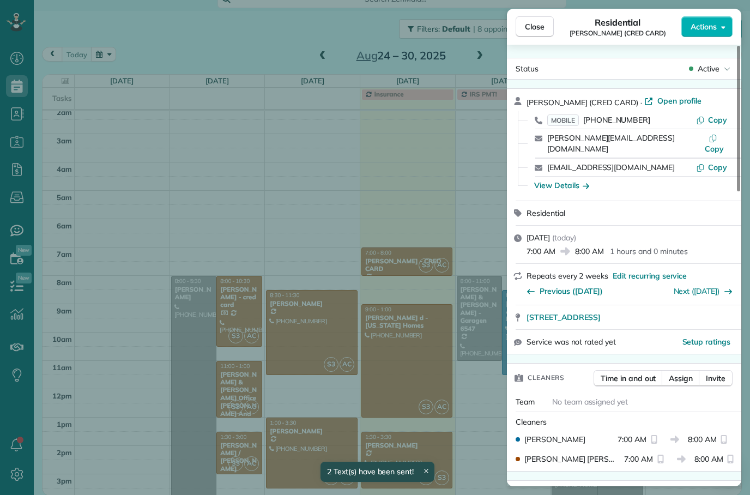
scroll to position [5, 0]
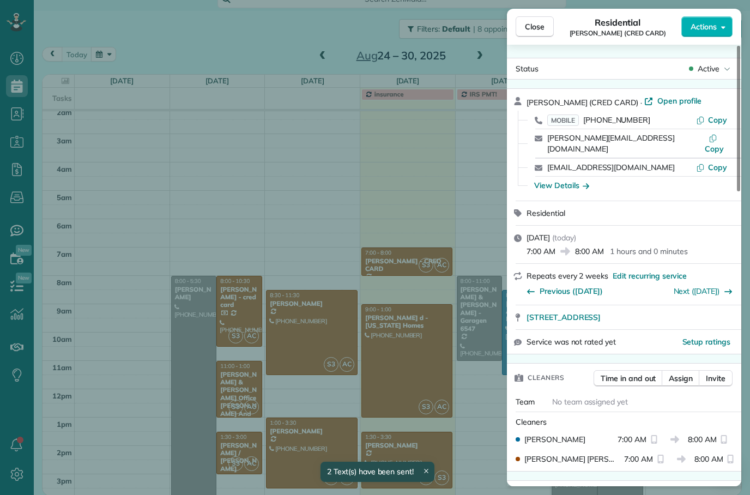
click at [426, 323] on div "Close Residential [PERSON_NAME] (CRED CARD) Actions Status Active [PERSON_NAME]…" at bounding box center [375, 247] width 750 height 495
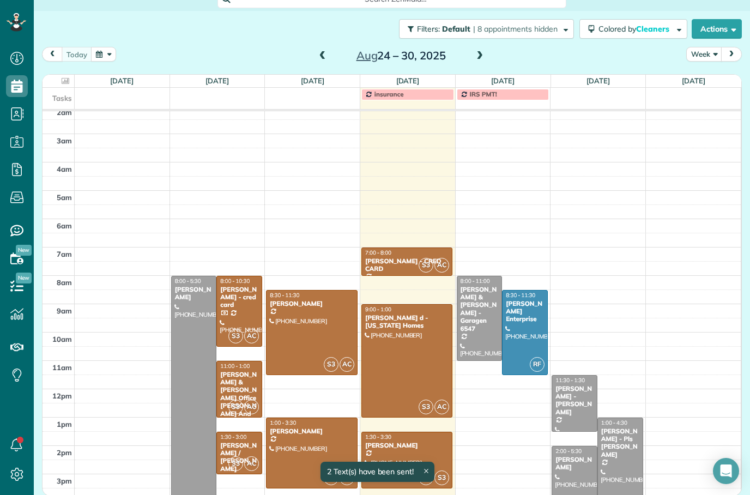
click at [433, 312] on div at bounding box center [407, 361] width 90 height 112
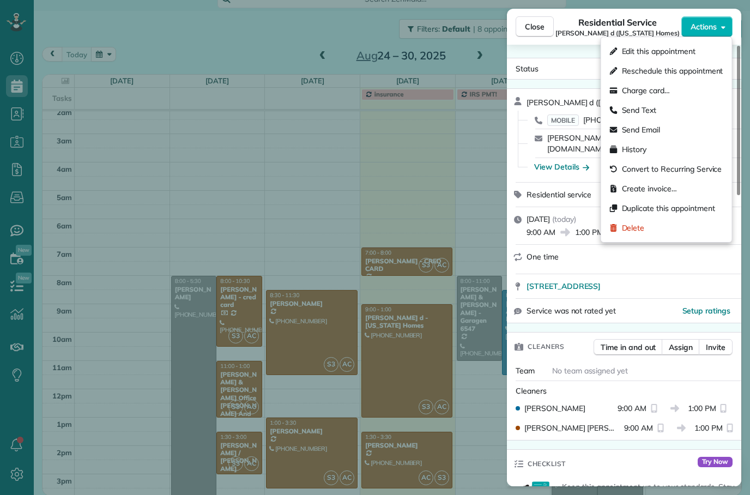
click at [665, 116] on div "Send Text" at bounding box center [667, 110] width 122 height 20
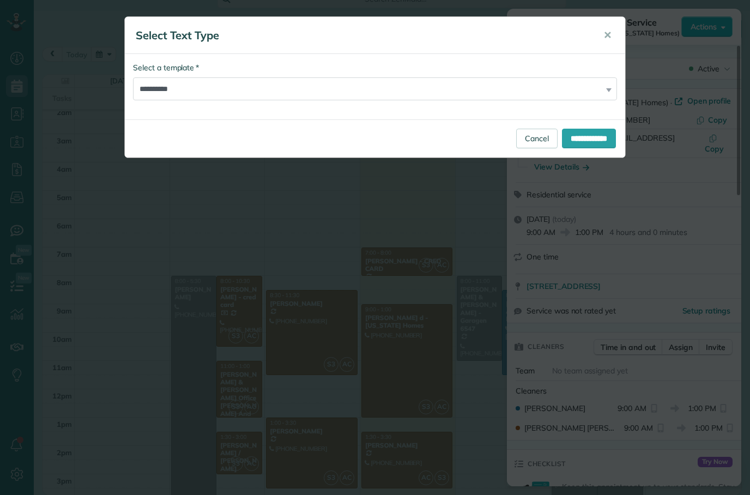
click at [592, 134] on input "**********" at bounding box center [589, 139] width 54 height 20
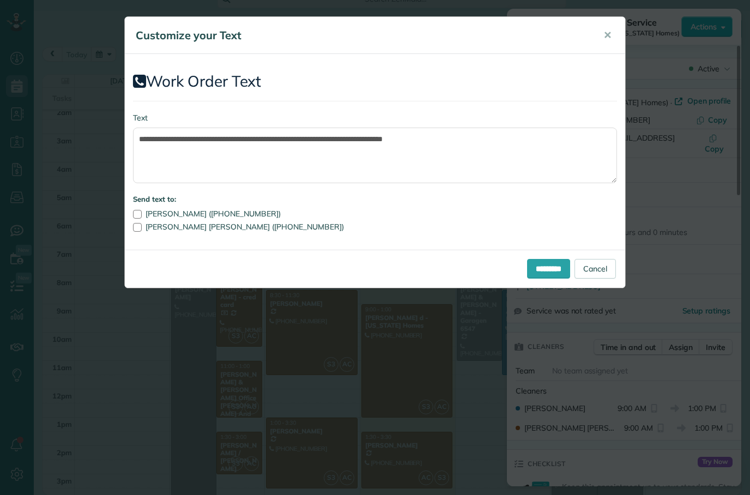
click at [542, 277] on input "*********" at bounding box center [548, 269] width 43 height 20
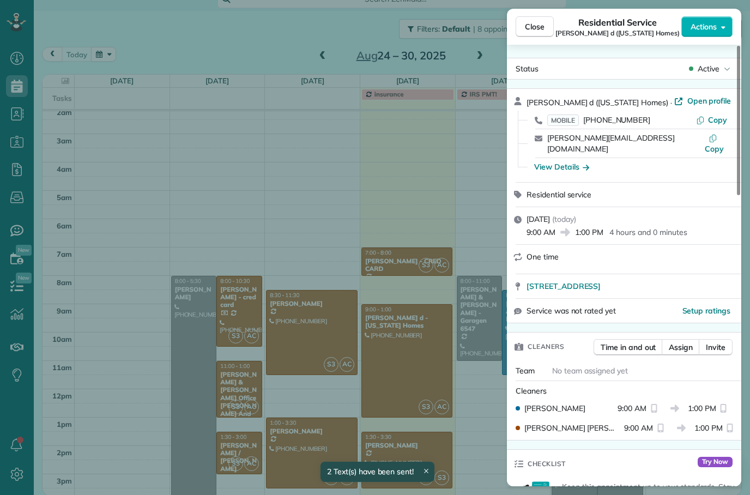
scroll to position [5, 0]
click at [552, 30] on button "Close" at bounding box center [535, 26] width 38 height 21
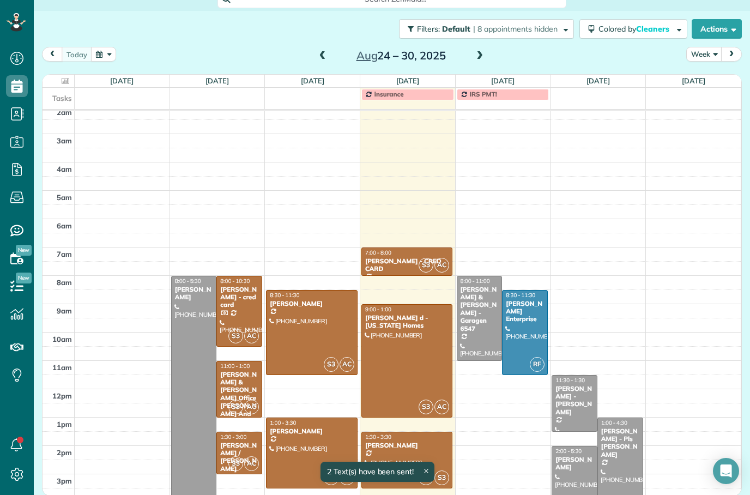
click at [420, 432] on div at bounding box center [407, 460] width 90 height 56
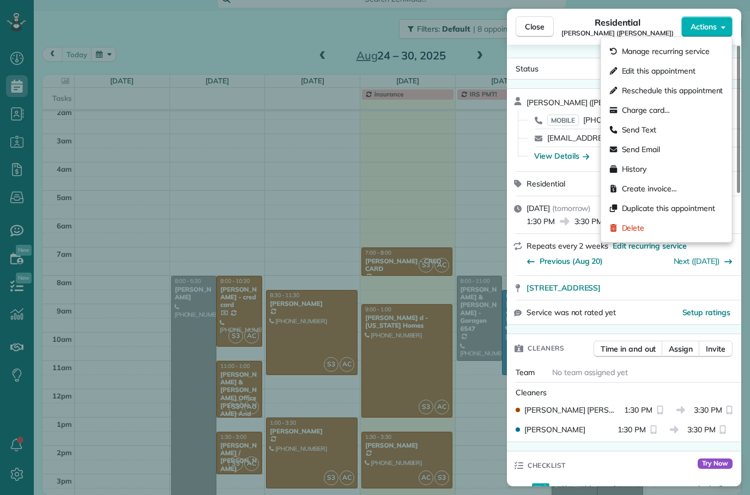
click at [659, 134] on div "Send Text" at bounding box center [667, 130] width 122 height 20
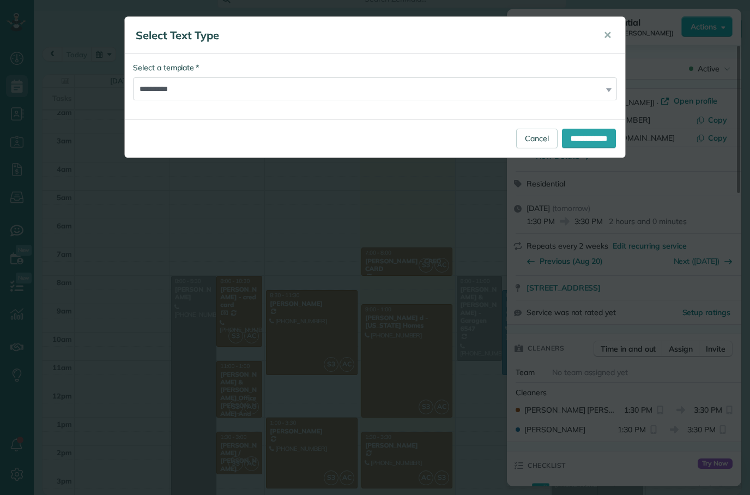
click at [594, 144] on input "**********" at bounding box center [589, 139] width 54 height 20
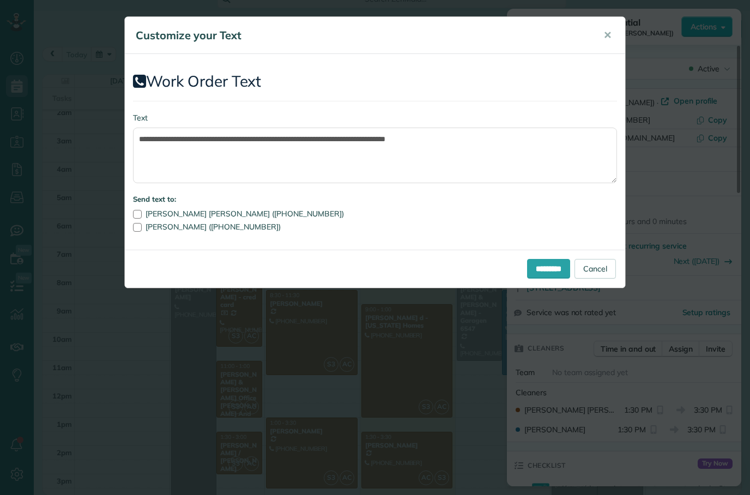
click at [542, 273] on input "*********" at bounding box center [548, 269] width 43 height 20
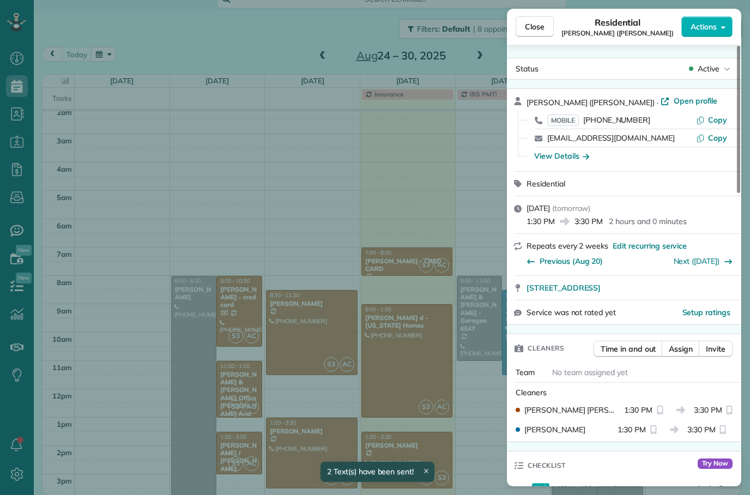
scroll to position [5, 0]
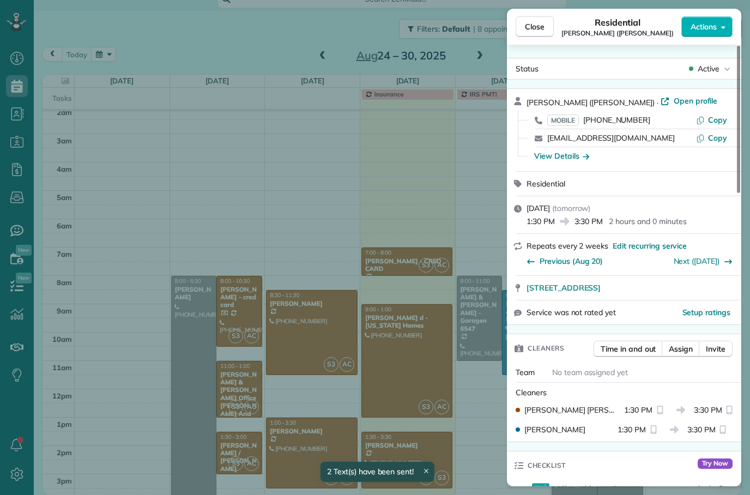
click at [546, 31] on button "Close" at bounding box center [535, 26] width 38 height 21
